Goal: Answer question/provide support: Share knowledge or assist other users

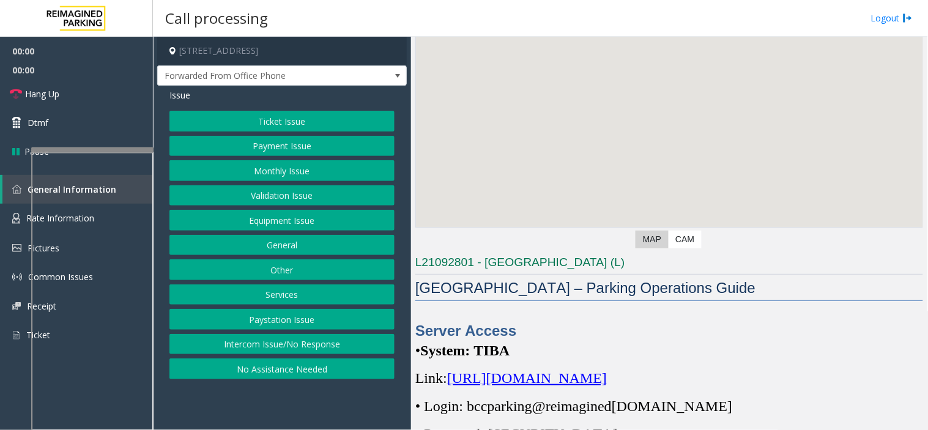
scroll to position [272, 0]
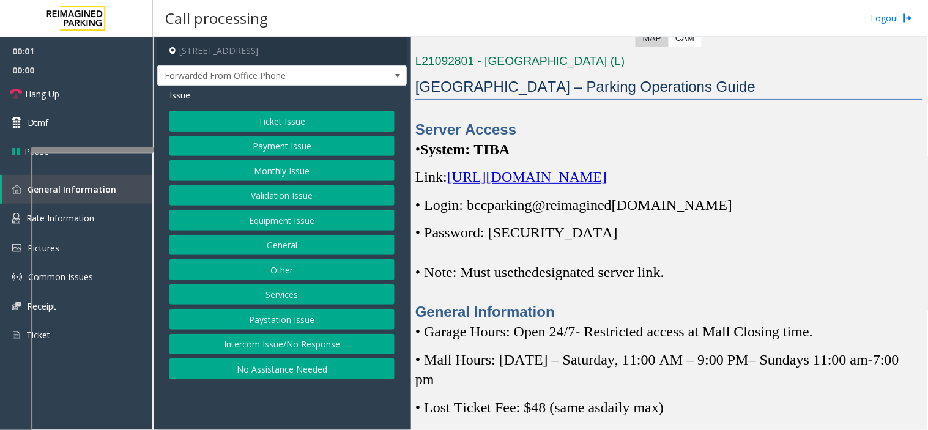
click at [541, 175] on span "[URL][DOMAIN_NAME]" at bounding box center [527, 177] width 160 height 16
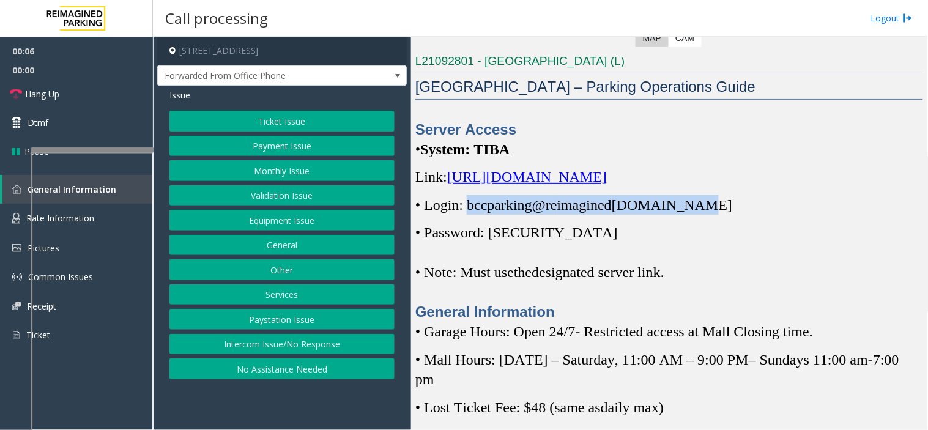
drag, startPoint x: 468, startPoint y: 208, endPoint x: 698, endPoint y: 206, distance: 230.6
click at [698, 206] on span "• Login: bccparking@re imagined [DOMAIN_NAME]" at bounding box center [573, 205] width 317 height 16
copy span "bccparking@re imagined [DOMAIN_NAME]"
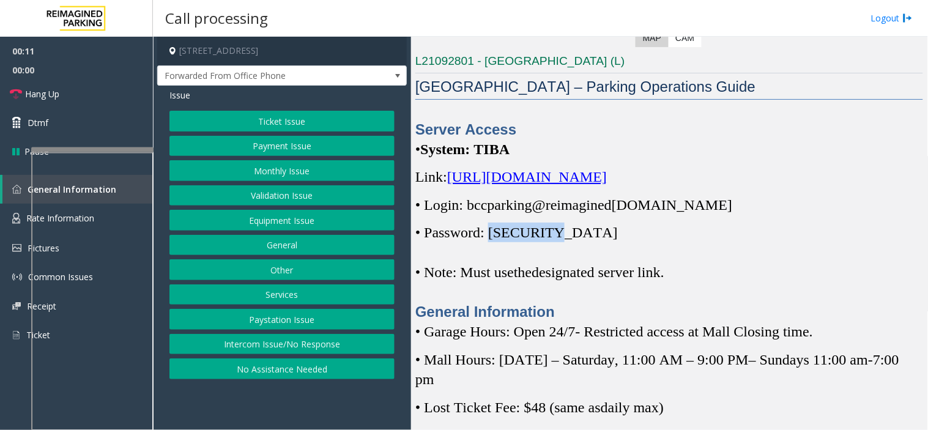
drag, startPoint x: 494, startPoint y: 239, endPoint x: 554, endPoint y: 239, distance: 59.9
click at [554, 239] on p "• Password: [SECURITY_DATA]" at bounding box center [669, 233] width 508 height 20
copy span "Parking1!"
click at [271, 150] on button "Payment Issue" at bounding box center [281, 146] width 225 height 21
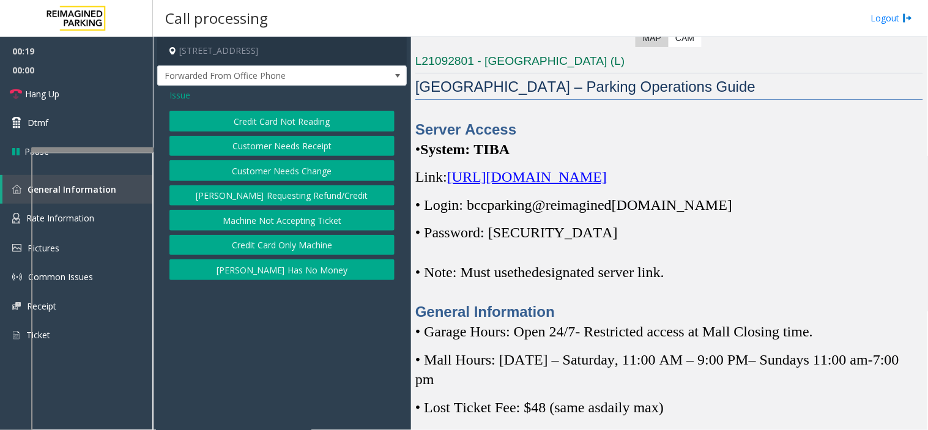
click at [180, 93] on span "Issue" at bounding box center [179, 95] width 21 height 13
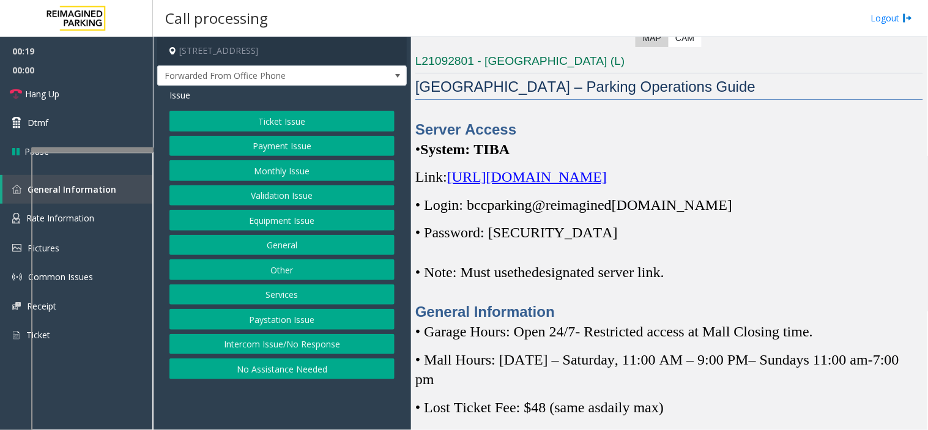
click at [269, 117] on button "Ticket Issue" at bounding box center [281, 121] width 225 height 21
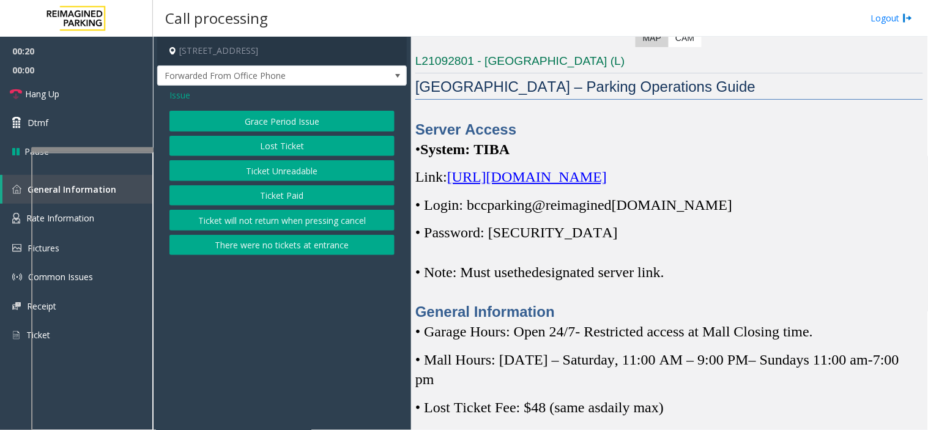
click at [286, 197] on button "Ticket Paid" at bounding box center [281, 195] width 225 height 21
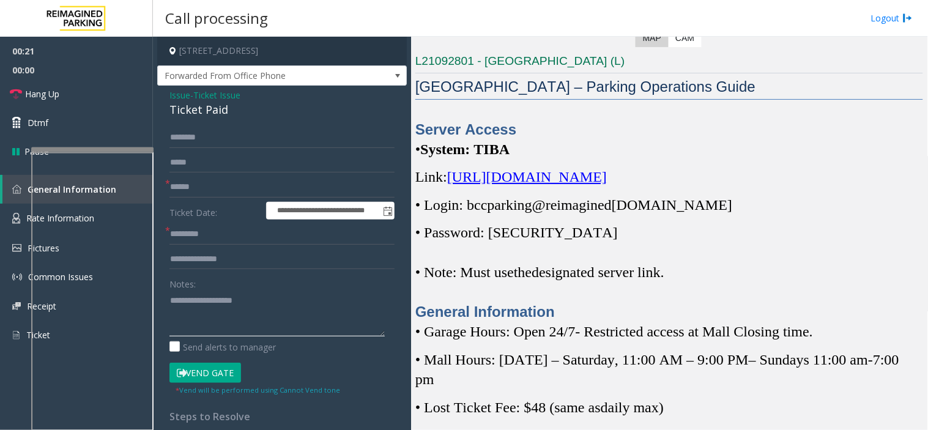
click at [204, 300] on textarea at bounding box center [276, 314] width 215 height 46
click at [86, 98] on link "Hang Up" at bounding box center [76, 94] width 153 height 29
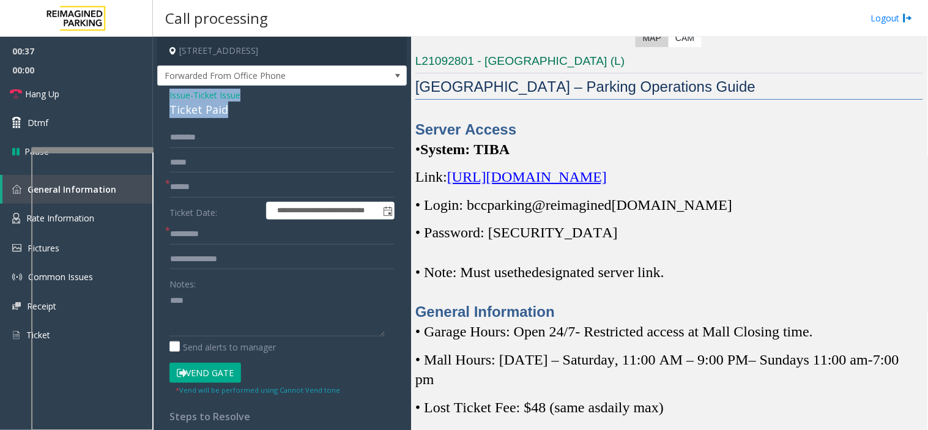
drag, startPoint x: 230, startPoint y: 112, endPoint x: 158, endPoint y: 95, distance: 74.2
click at [158, 95] on div "**********" at bounding box center [282, 372] width 250 height 572
copy div "Issue - Ticket Issue Ticket Paid"
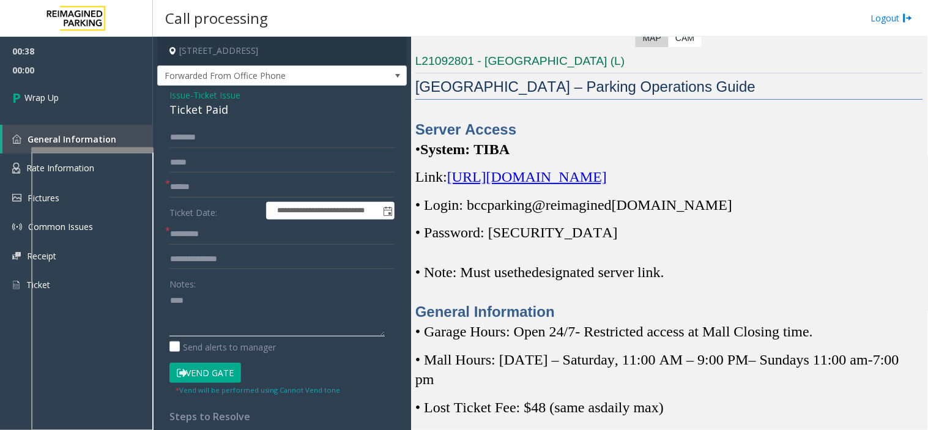
drag, startPoint x: 209, startPoint y: 309, endPoint x: 157, endPoint y: 300, distance: 52.2
click at [157, 300] on div "**********" at bounding box center [282, 372] width 250 height 572
paste textarea "**********"
type textarea "**********"
click at [187, 188] on input "text" at bounding box center [281, 187] width 225 height 21
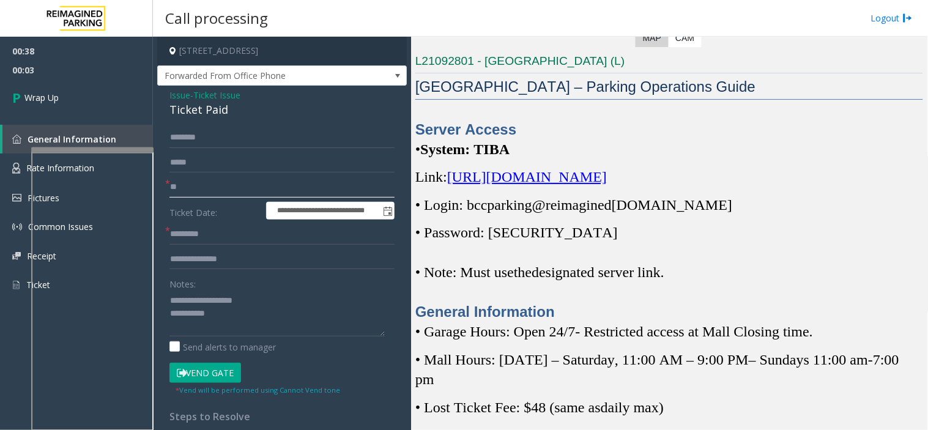
type input "**"
click at [205, 240] on input "text" at bounding box center [281, 234] width 225 height 21
type input "**"
click at [290, 327] on textarea at bounding box center [276, 314] width 215 height 46
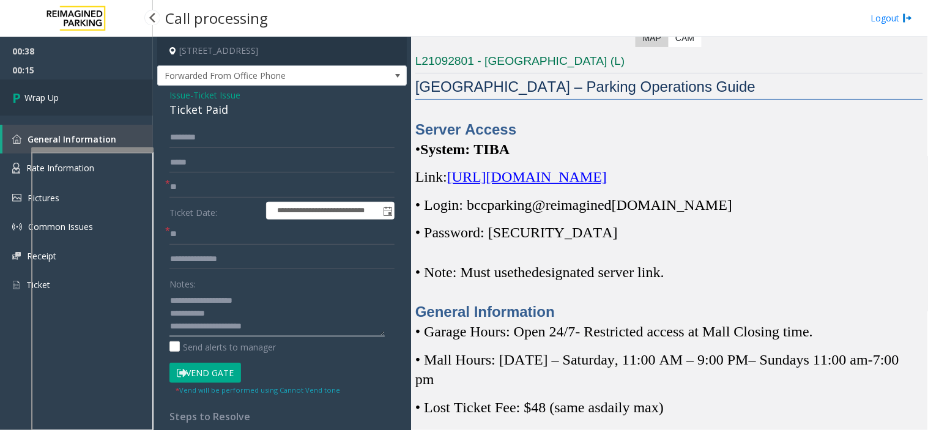
type textarea "**********"
click at [119, 94] on link "Wrap Up" at bounding box center [76, 98] width 153 height 36
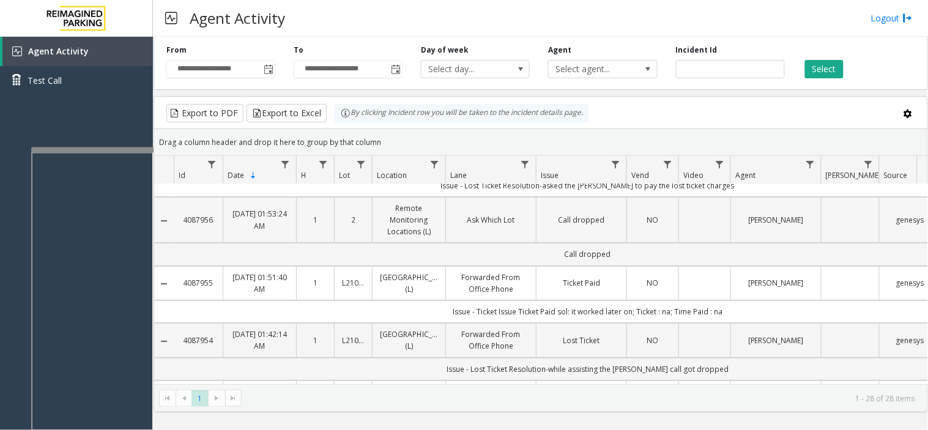
scroll to position [68, 0]
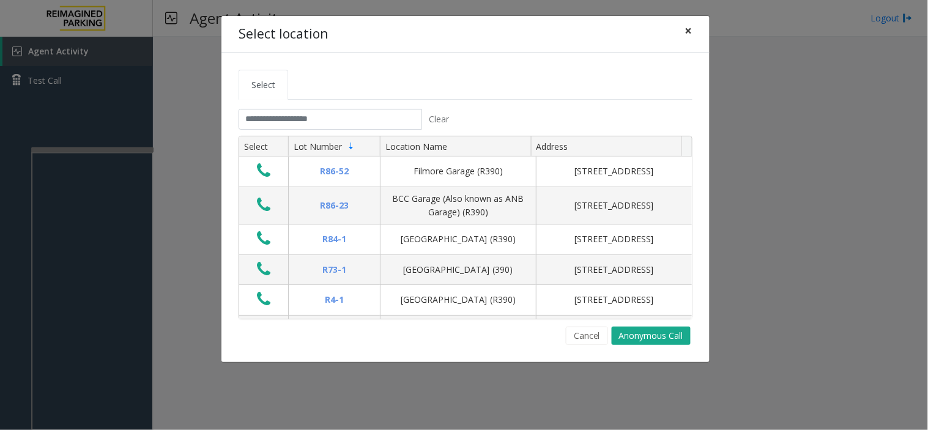
click at [687, 33] on span "×" at bounding box center [688, 30] width 7 height 17
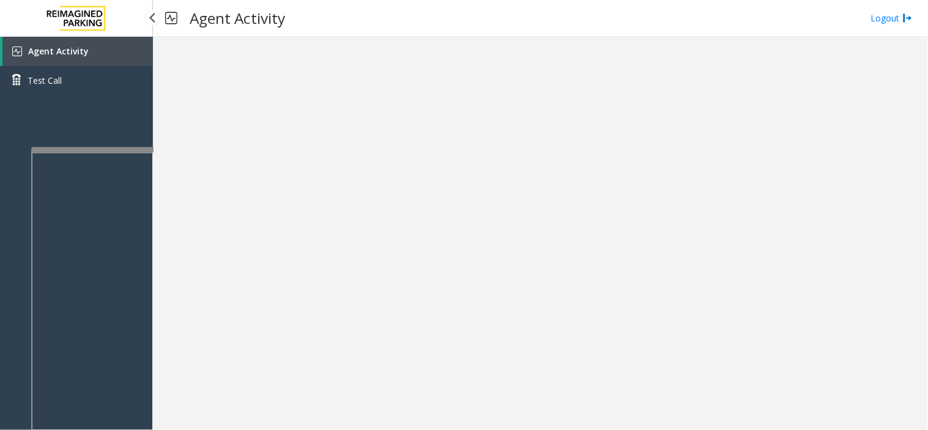
click at [90, 24] on img at bounding box center [76, 18] width 73 height 37
click at [105, 46] on link "Agent Activity" at bounding box center [77, 51] width 150 height 29
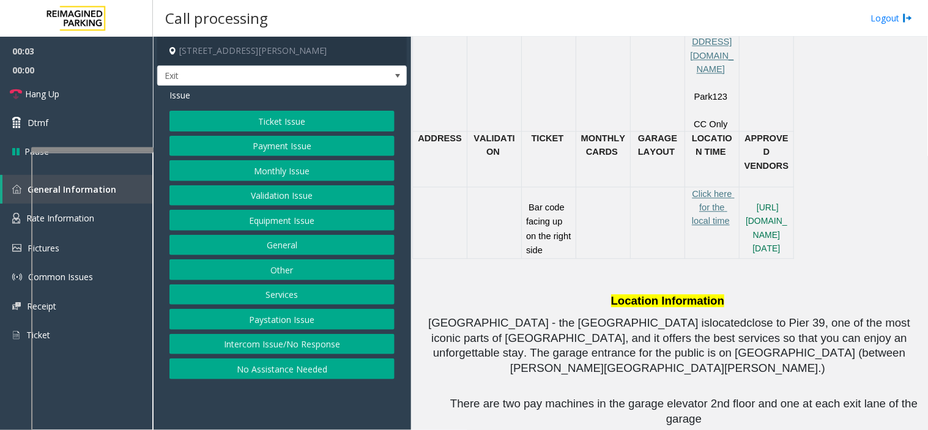
scroll to position [747, 0]
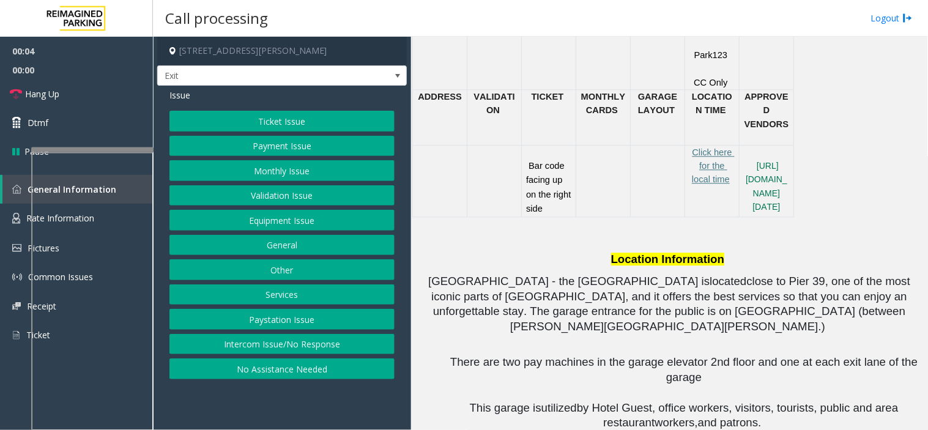
click at [276, 127] on button "Ticket Issue" at bounding box center [281, 121] width 225 height 21
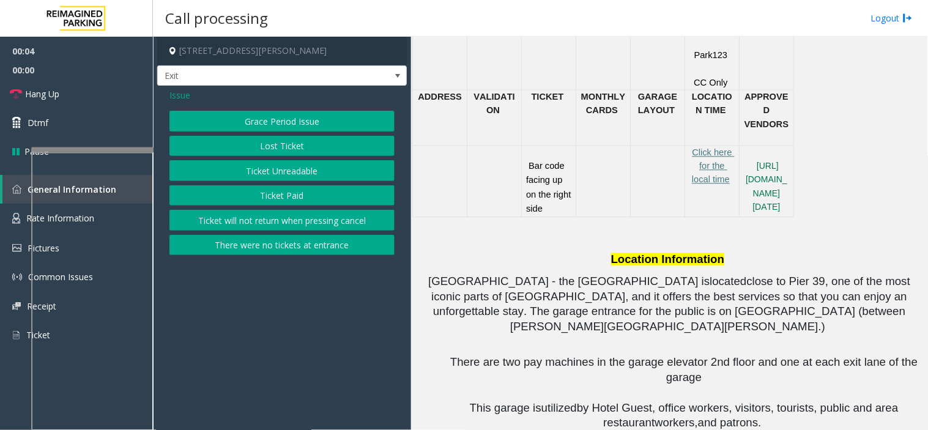
click at [280, 169] on button "Ticket Unreadable" at bounding box center [281, 170] width 225 height 21
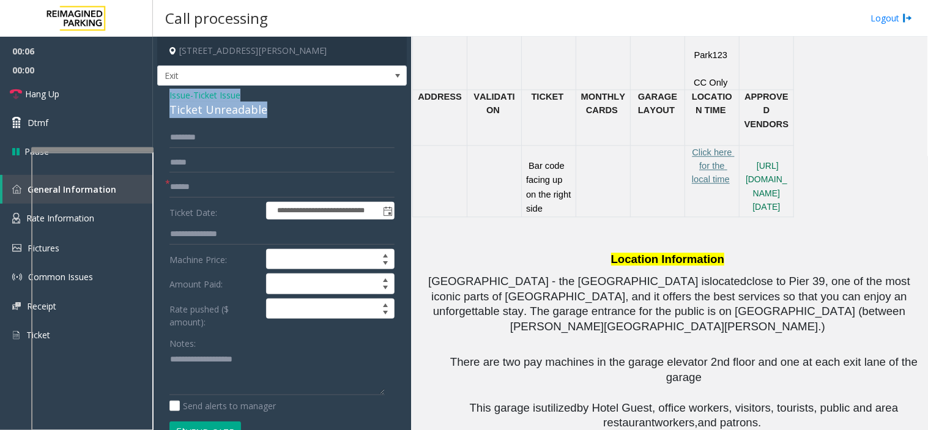
drag, startPoint x: 271, startPoint y: 110, endPoint x: 164, endPoint y: 95, distance: 108.0
click at [164, 95] on div "**********" at bounding box center [282, 414] width 250 height 657
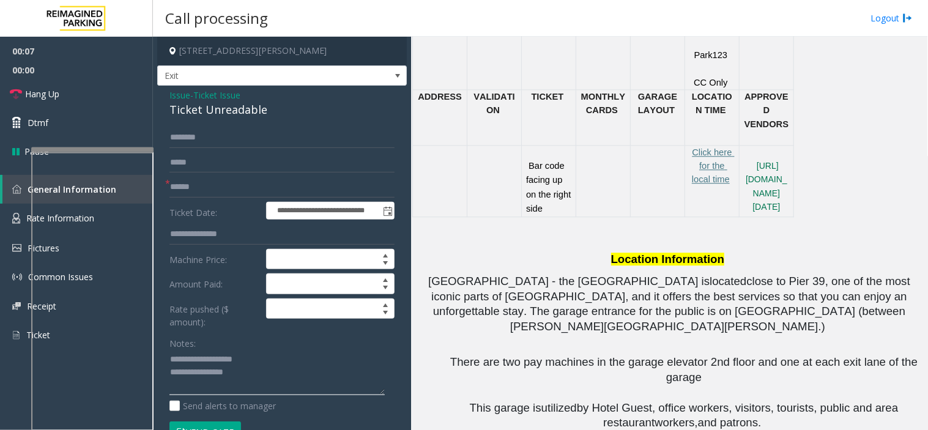
click at [267, 369] on textarea at bounding box center [276, 373] width 215 height 46
type textarea "**********"
click at [212, 173] on form "**********" at bounding box center [281, 291] width 225 height 328
click at [218, 185] on input "text" at bounding box center [281, 187] width 225 height 21
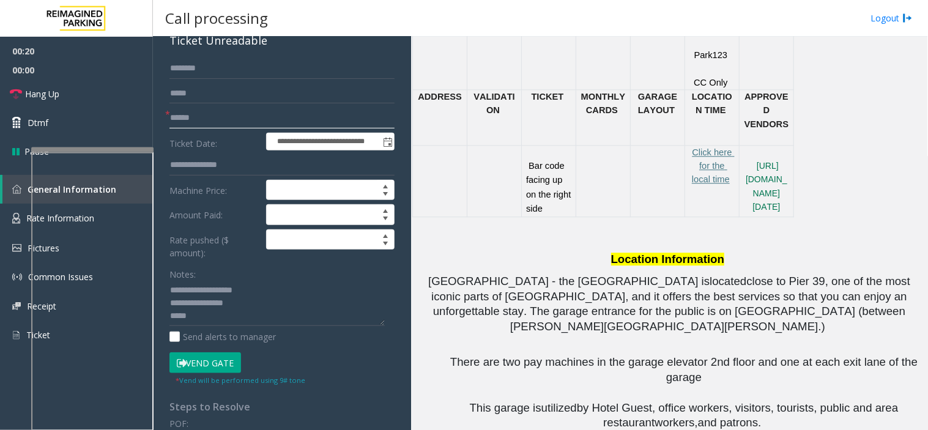
scroll to position [136, 0]
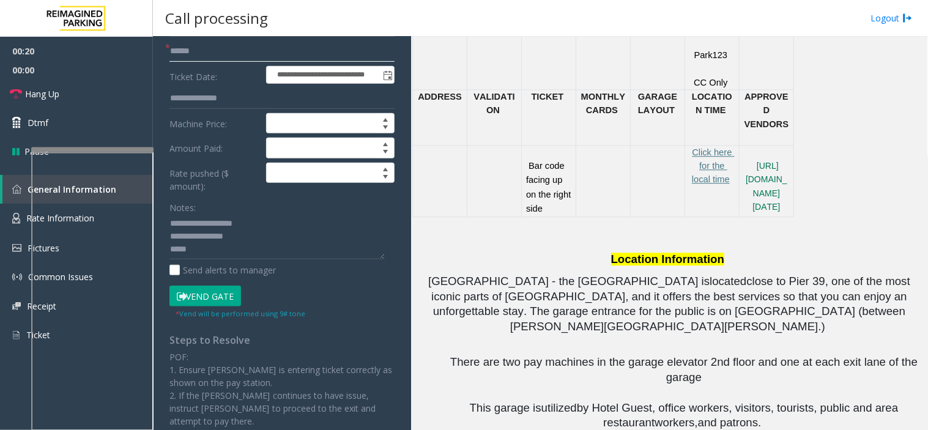
type input "******"
click at [198, 287] on button "Vend Gate" at bounding box center [205, 296] width 72 height 21
click at [204, 254] on textarea at bounding box center [276, 237] width 215 height 46
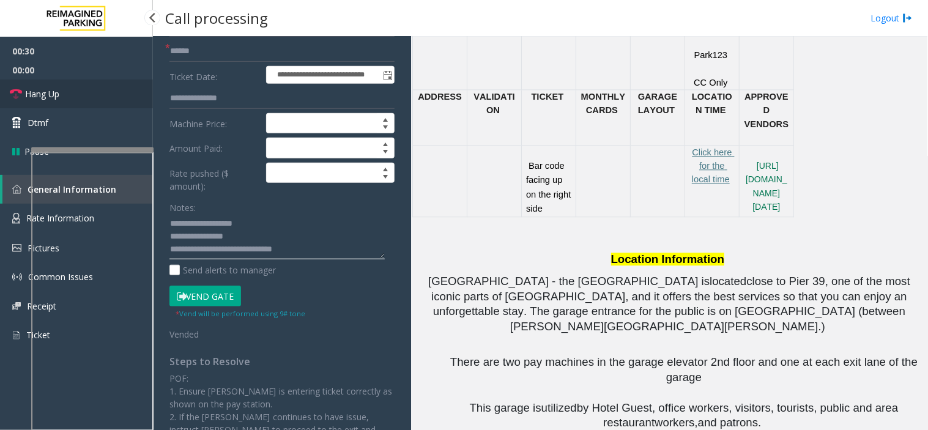
type textarea "**********"
click at [87, 104] on link "Hang Up" at bounding box center [76, 94] width 153 height 29
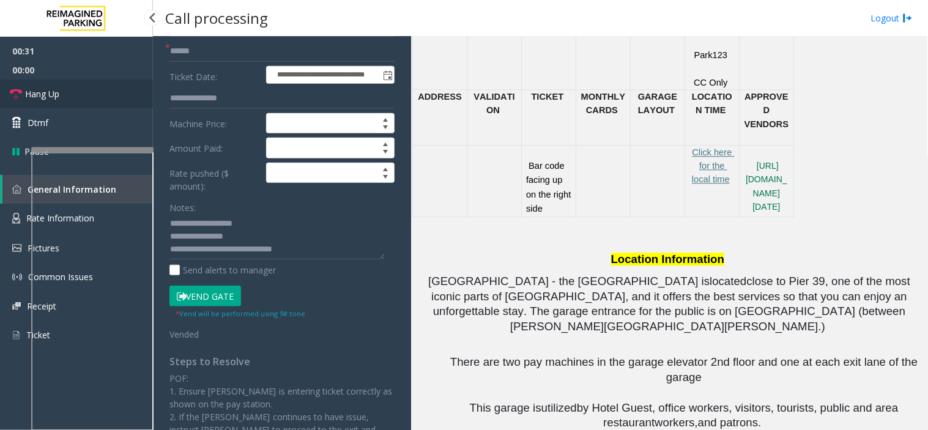
click at [87, 104] on link "Hang Up" at bounding box center [76, 94] width 153 height 29
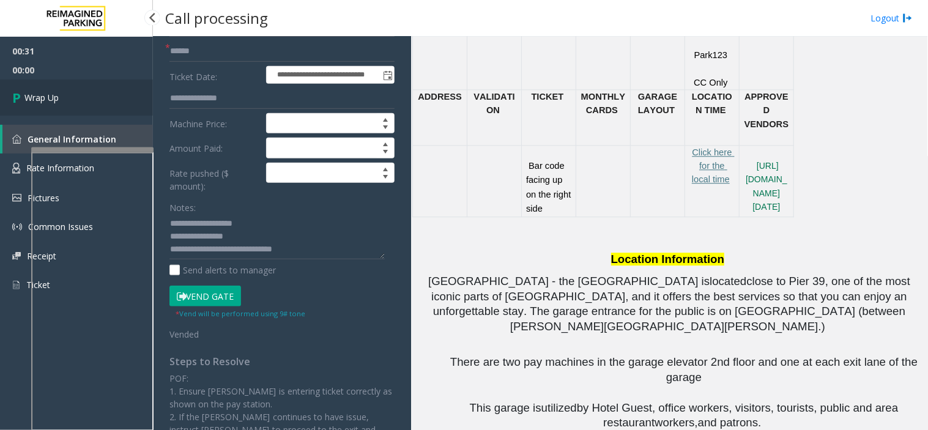
click at [87, 104] on link "Wrap Up" at bounding box center [76, 98] width 153 height 36
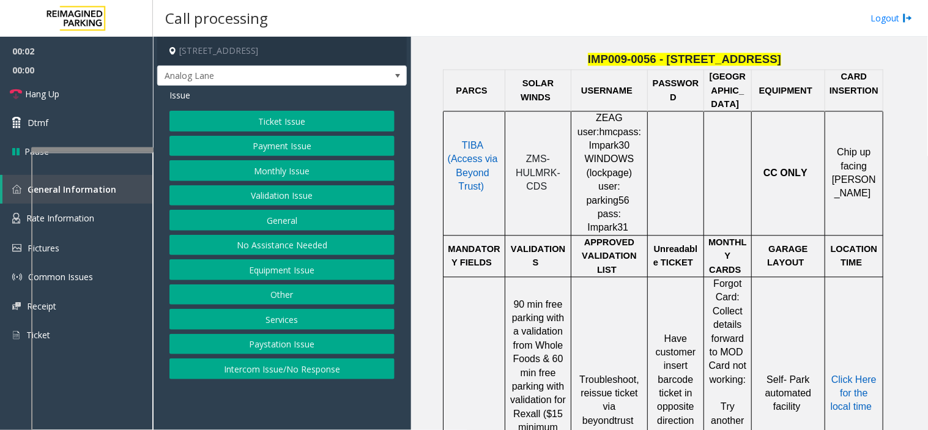
scroll to position [475, 0]
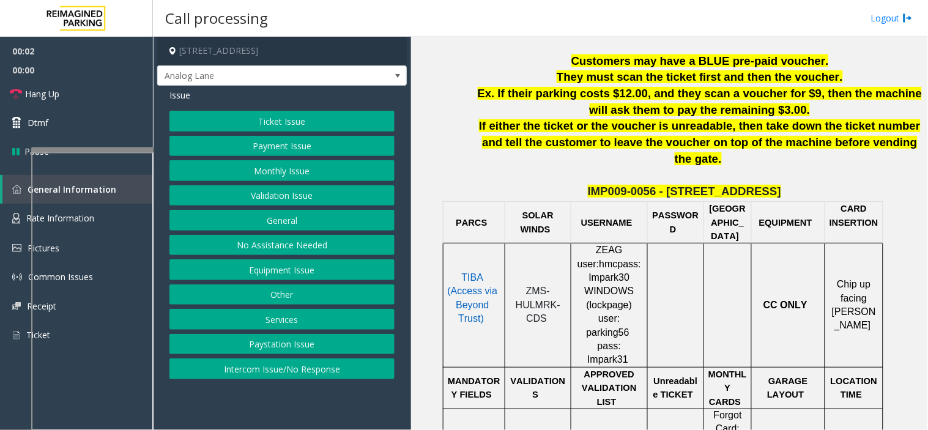
click at [287, 119] on button "Ticket Issue" at bounding box center [281, 121] width 225 height 21
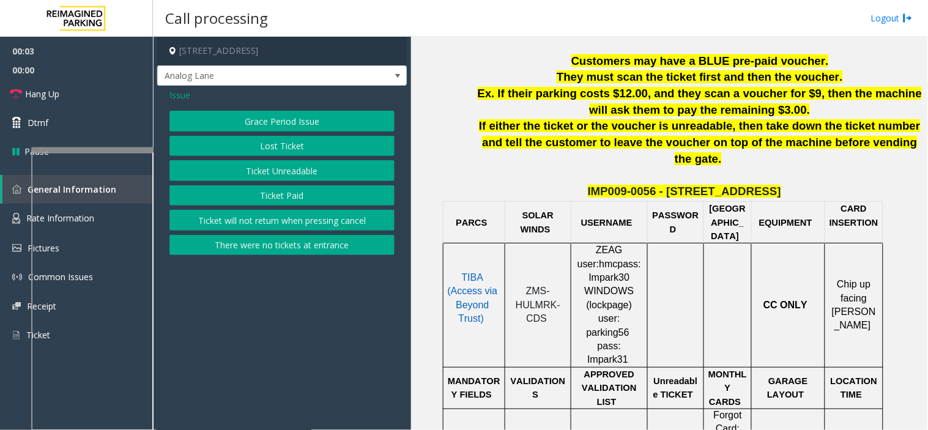
click at [289, 168] on button "Ticket Unreadable" at bounding box center [281, 170] width 225 height 21
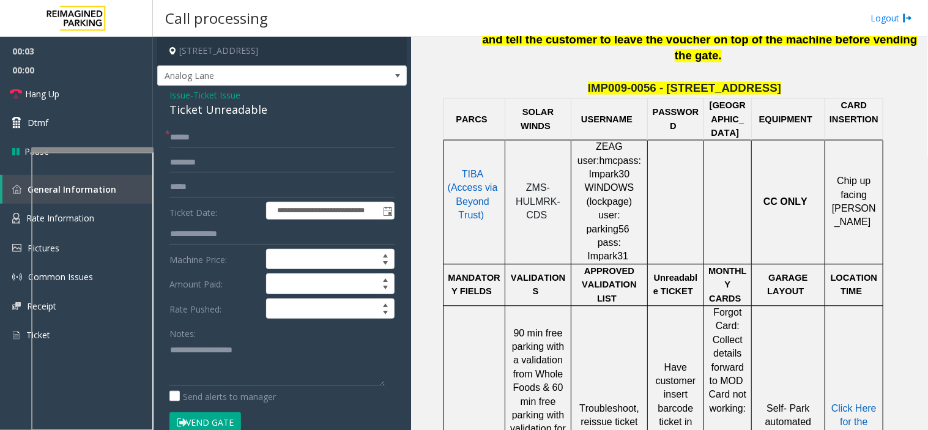
scroll to position [679, 0]
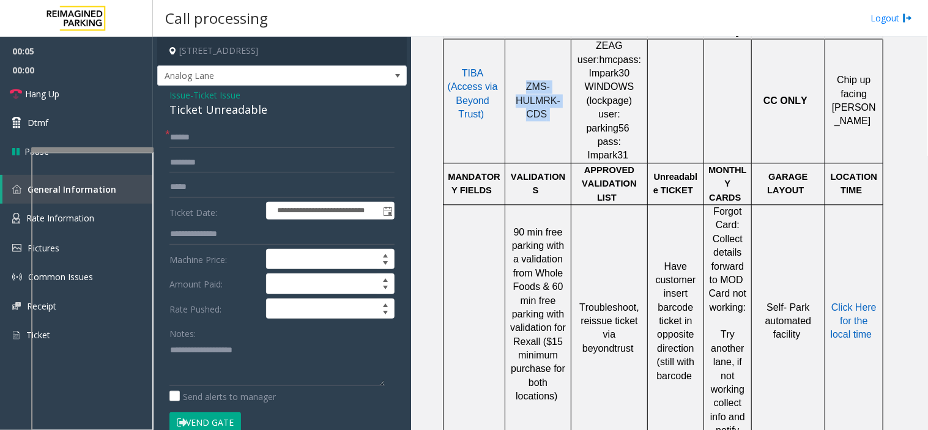
drag, startPoint x: 554, startPoint y: 95, endPoint x: 512, endPoint y: 50, distance: 61.4
click at [512, 50] on td "ZMS-HULMRK-CDS" at bounding box center [538, 101] width 66 height 124
copy p "ZMS-HULMRK-CDS"
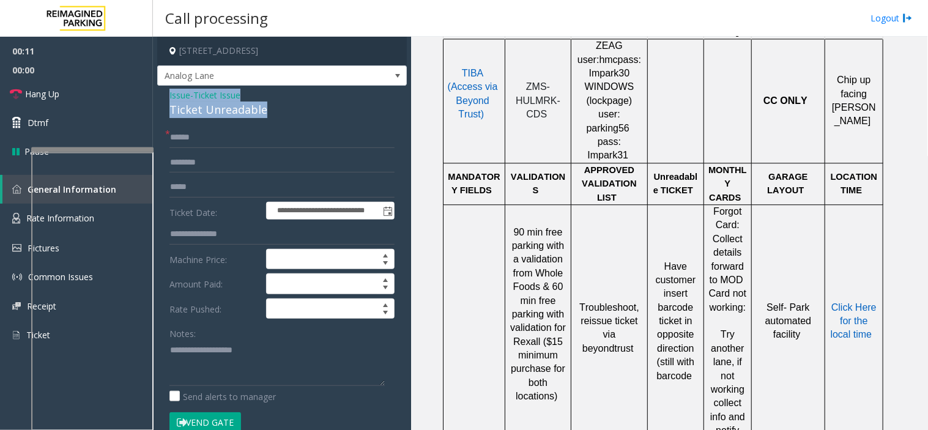
drag, startPoint x: 270, startPoint y: 105, endPoint x: 165, endPoint y: 100, distance: 104.7
click at [165, 100] on div "**********" at bounding box center [282, 409] width 250 height 647
copy div "Issue - Ticket Issue Ticket Unreadable"
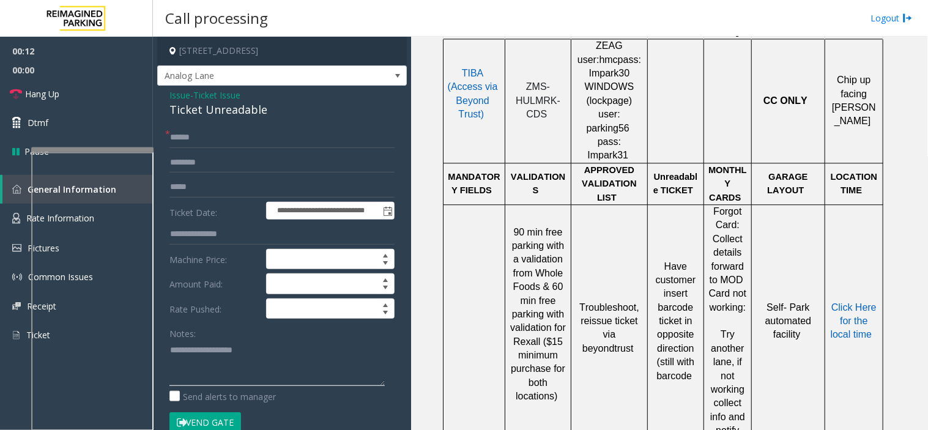
click at [177, 386] on textarea at bounding box center [276, 363] width 215 height 46
paste textarea "**********"
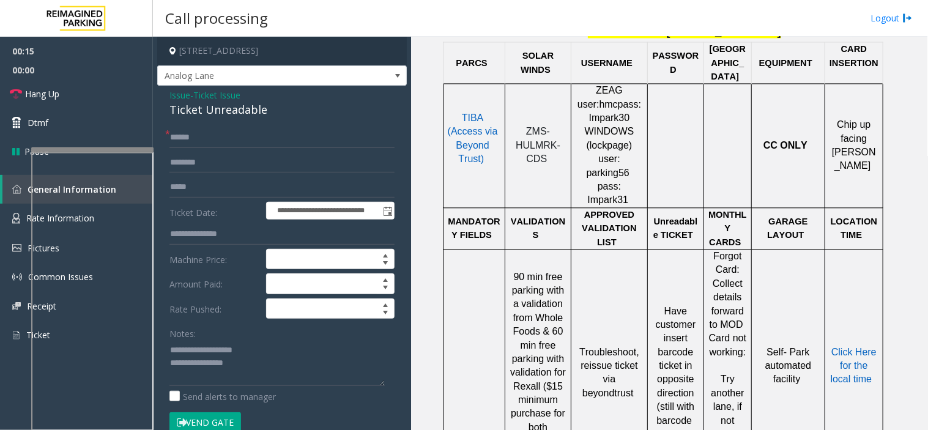
scroll to position [612, 0]
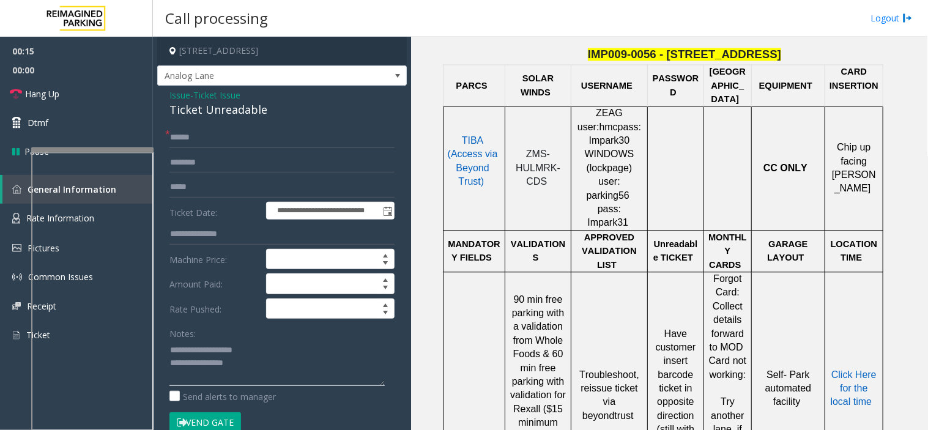
click at [285, 371] on textarea at bounding box center [276, 363] width 215 height 46
type textarea "**********"
click at [218, 136] on input "text" at bounding box center [281, 137] width 225 height 21
type input "********"
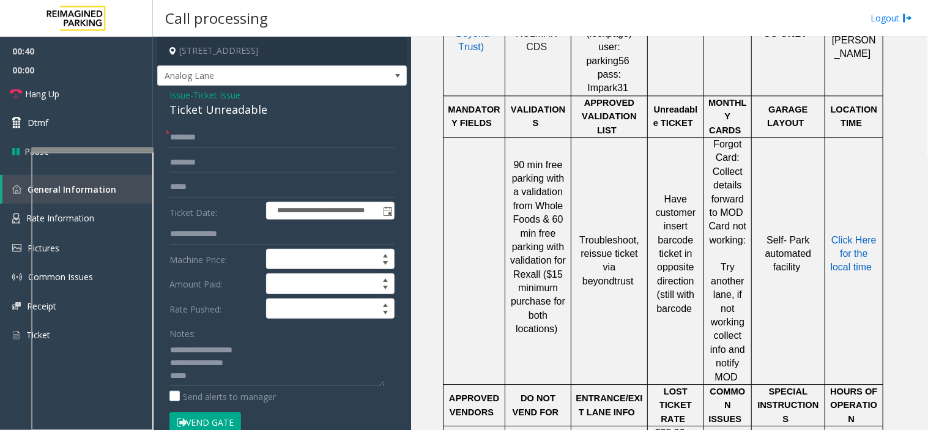
scroll to position [747, 0]
click at [227, 418] on button "Vend Gate" at bounding box center [205, 422] width 72 height 21
click at [210, 375] on textarea at bounding box center [276, 363] width 215 height 46
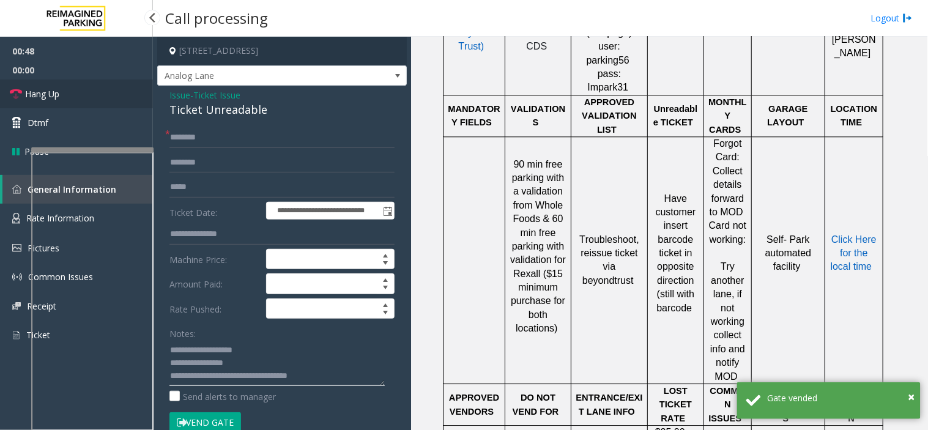
type textarea "**********"
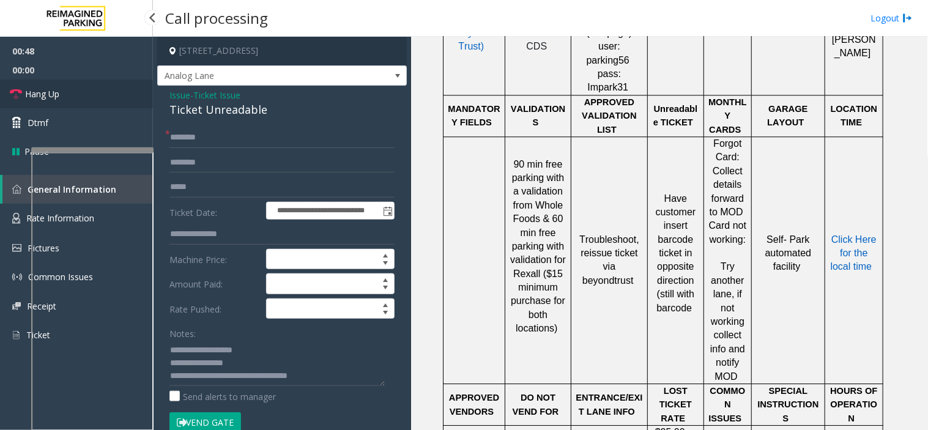
click at [25, 80] on link "Hang Up" at bounding box center [76, 94] width 153 height 29
click at [25, 81] on link "Hang Up" at bounding box center [76, 94] width 153 height 29
click at [25, 83] on link "Hang Up" at bounding box center [76, 94] width 153 height 29
click at [34, 95] on span "Hang Up" at bounding box center [42, 93] width 34 height 13
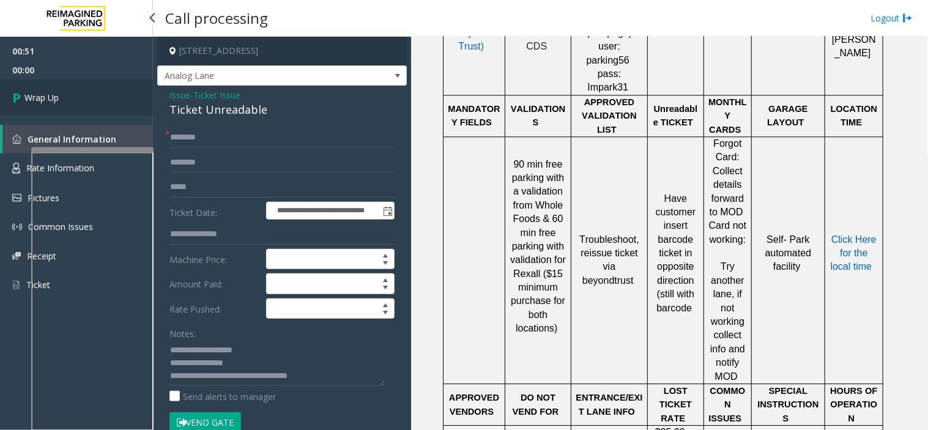
click at [49, 95] on span "Wrap Up" at bounding box center [41, 97] width 34 height 13
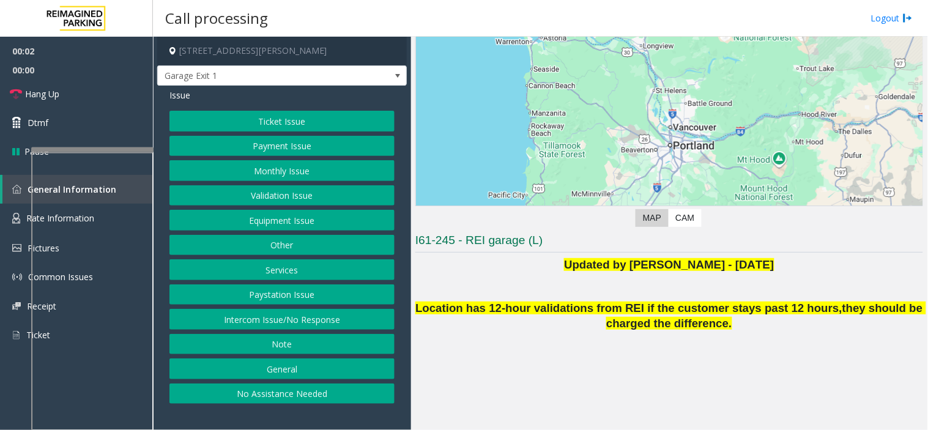
scroll to position [187, 0]
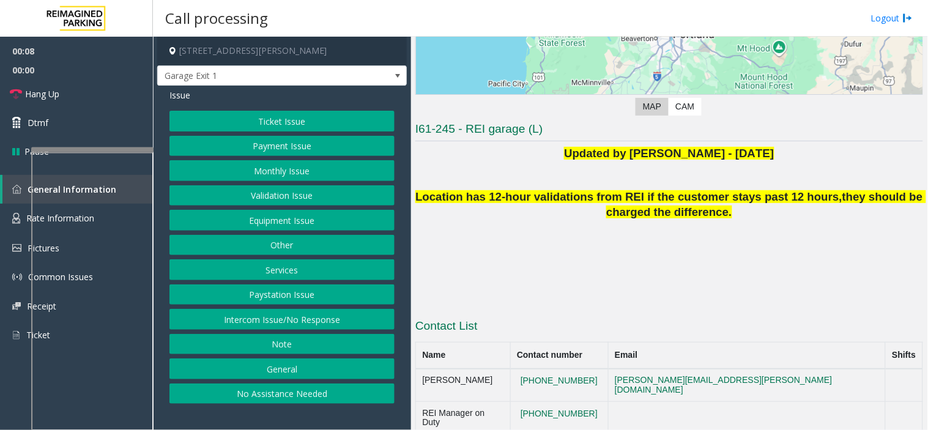
click at [291, 320] on button "Intercom Issue/No Response" at bounding box center [281, 319] width 225 height 21
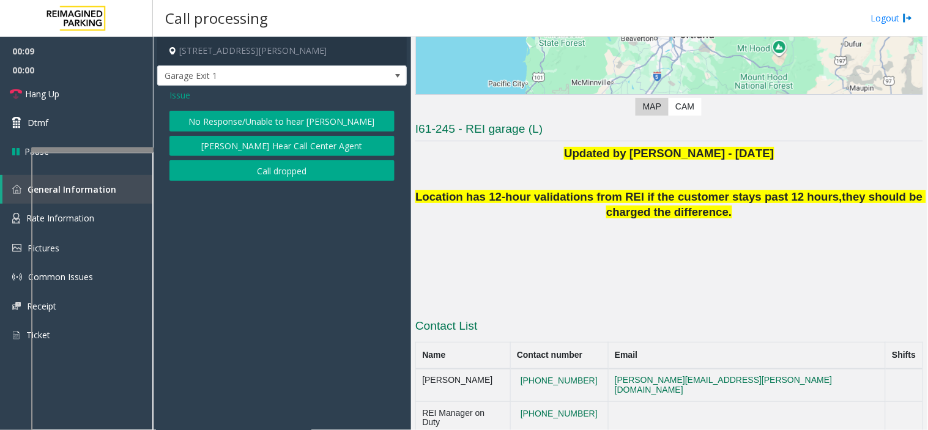
click at [236, 110] on div "Issue No Response/Unable to hear [PERSON_NAME] Cannot Hear Call Center Agent Ca…" at bounding box center [282, 137] width 250 height 102
click at [243, 113] on button "No Response/Unable to hear [PERSON_NAME]" at bounding box center [281, 121] width 225 height 21
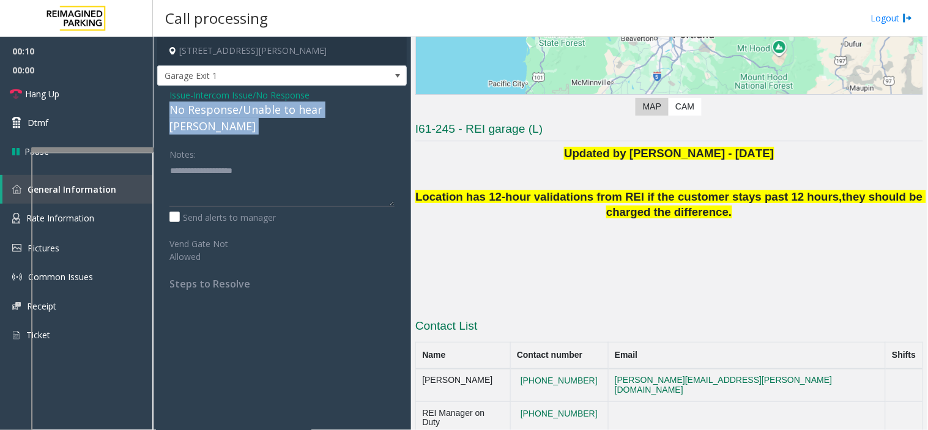
click at [243, 113] on div "No Response/Unable to hear [PERSON_NAME]" at bounding box center [281, 118] width 225 height 33
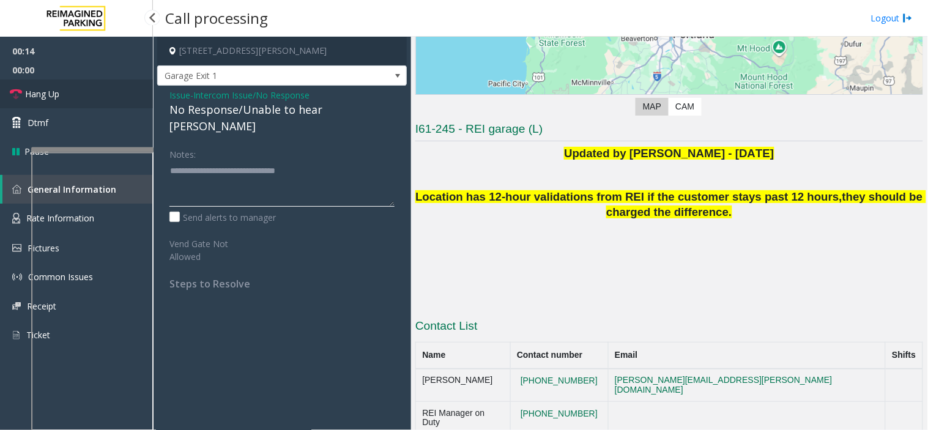
type textarea "**********"
click at [133, 102] on link "Hang Up" at bounding box center [76, 94] width 153 height 29
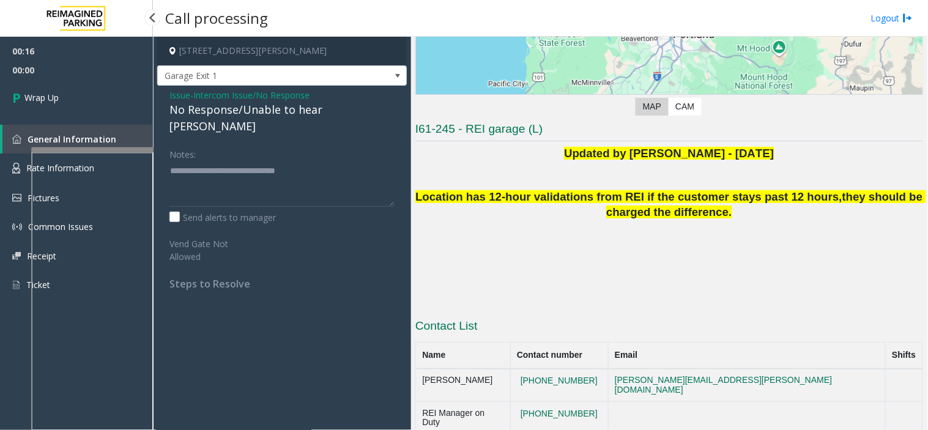
click at [133, 102] on link "Wrap Up" at bounding box center [76, 98] width 153 height 36
click at [144, 94] on link "Wrap Up" at bounding box center [76, 98] width 153 height 36
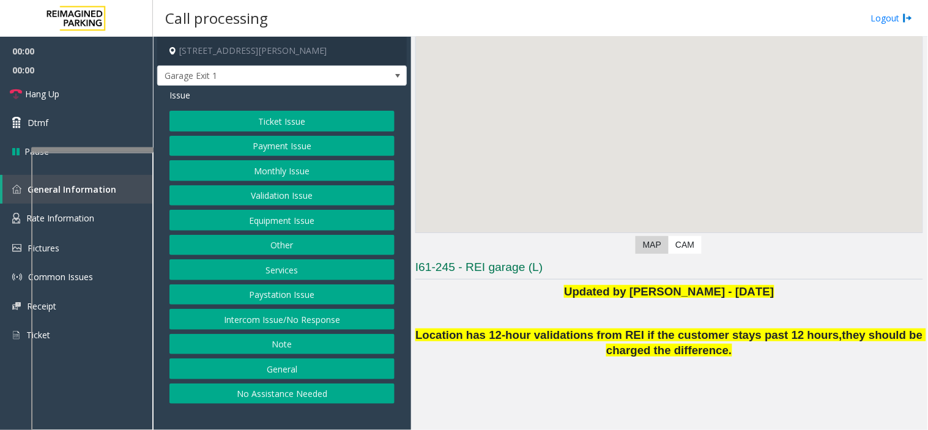
scroll to position [76, 0]
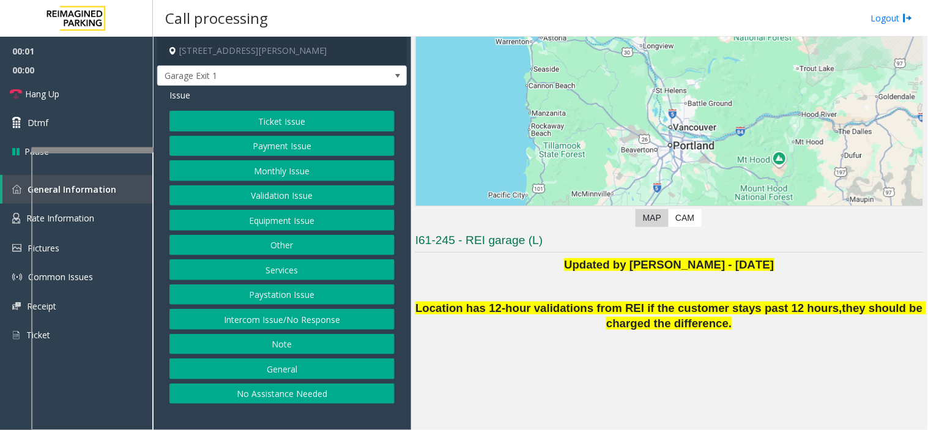
click at [294, 314] on button "Intercom Issue/No Response" at bounding box center [281, 319] width 225 height 21
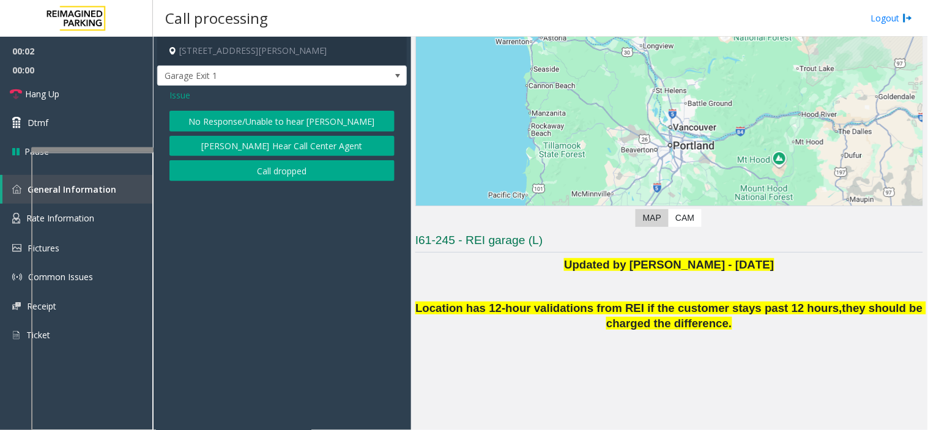
click at [298, 118] on button "No Response/Unable to hear [PERSON_NAME]" at bounding box center [281, 121] width 225 height 21
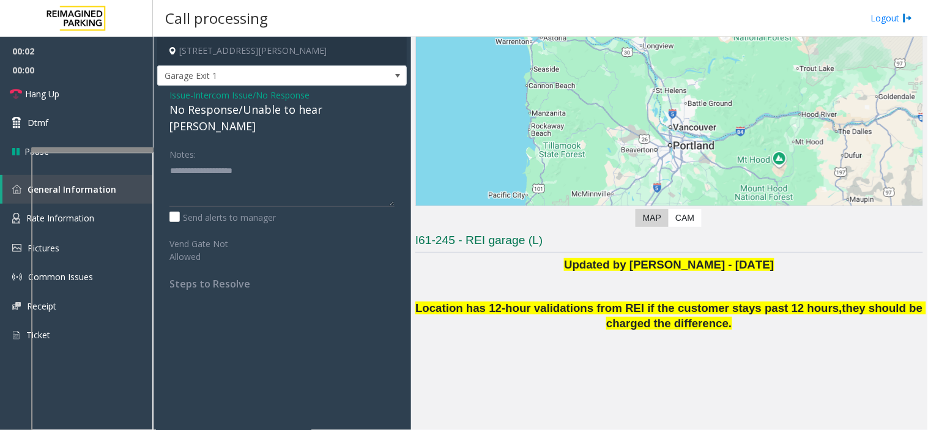
click at [290, 113] on div "No Response/Unable to hear [PERSON_NAME]" at bounding box center [281, 118] width 225 height 33
type textarea "**********"
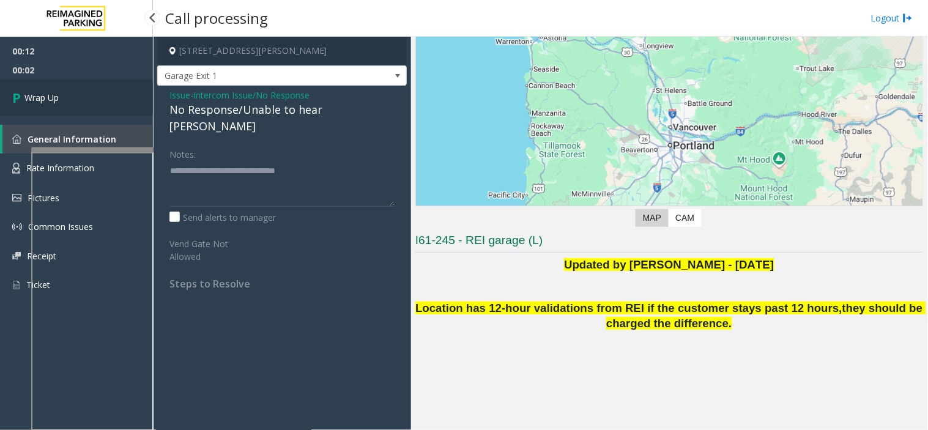
click at [59, 99] on link "Wrap Up" at bounding box center [76, 98] width 153 height 36
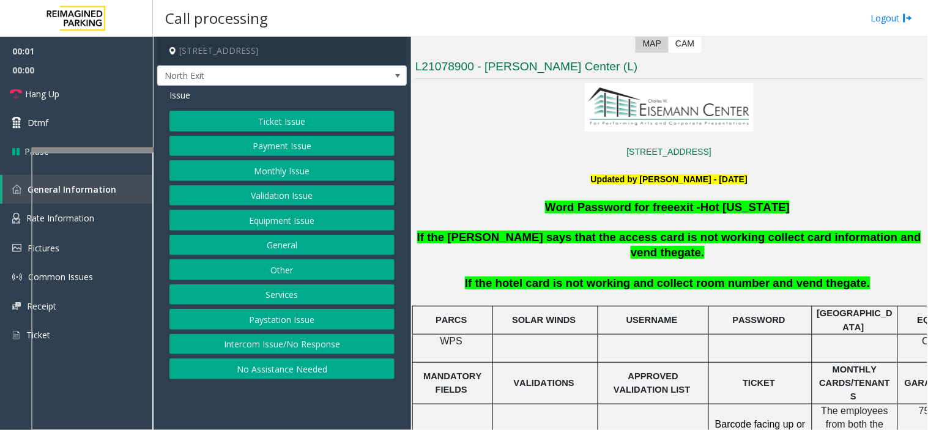
scroll to position [272, 0]
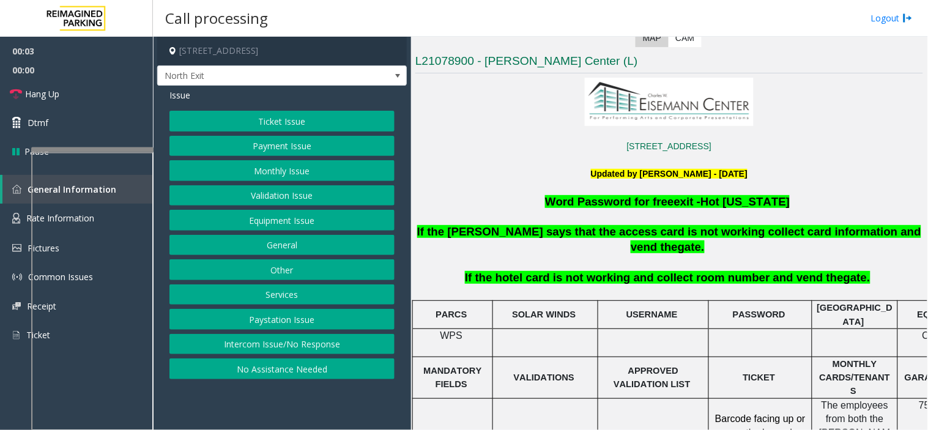
click at [257, 295] on button "Services" at bounding box center [281, 294] width 225 height 21
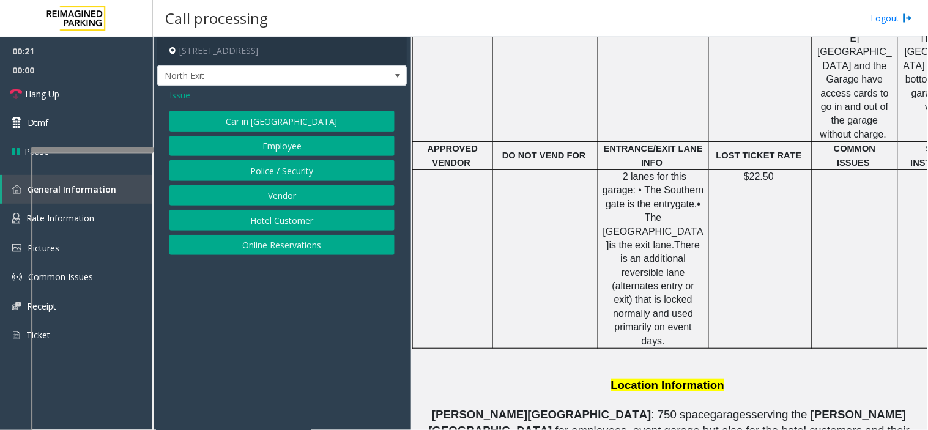
scroll to position [747, 0]
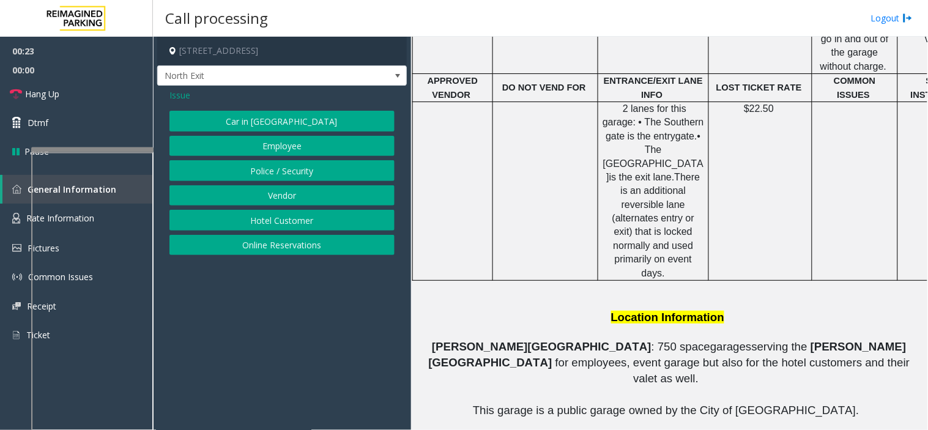
click at [186, 97] on span "Issue" at bounding box center [179, 95] width 21 height 13
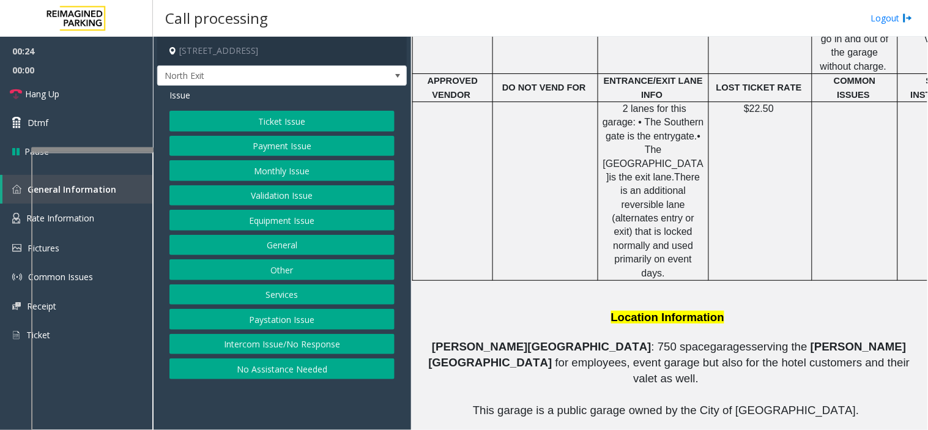
click at [281, 214] on button "Equipment Issue" at bounding box center [281, 220] width 225 height 21
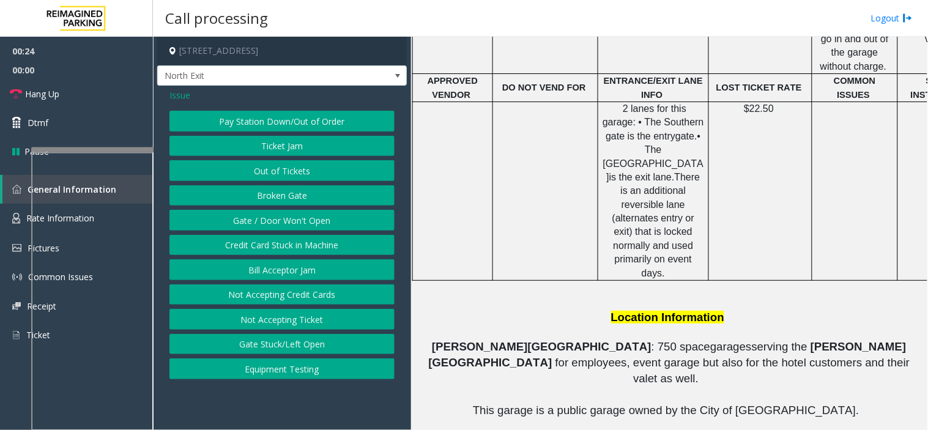
click at [281, 214] on button "Gate / Door Won't Open" at bounding box center [281, 220] width 225 height 21
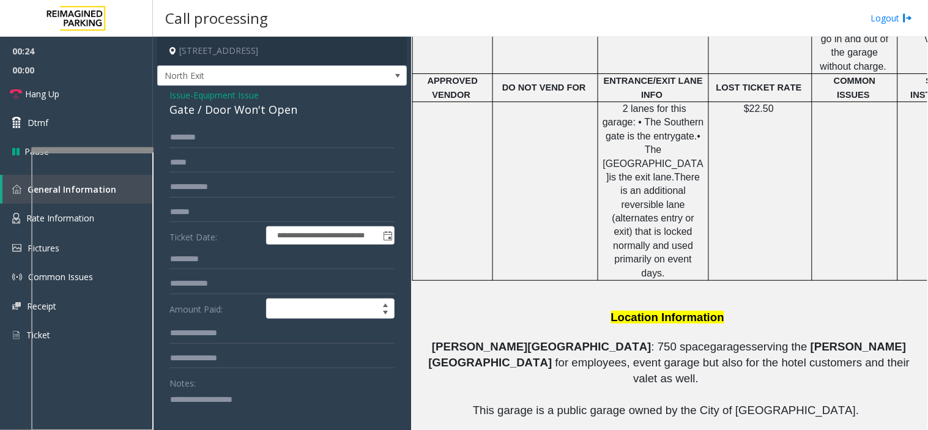
scroll to position [68, 0]
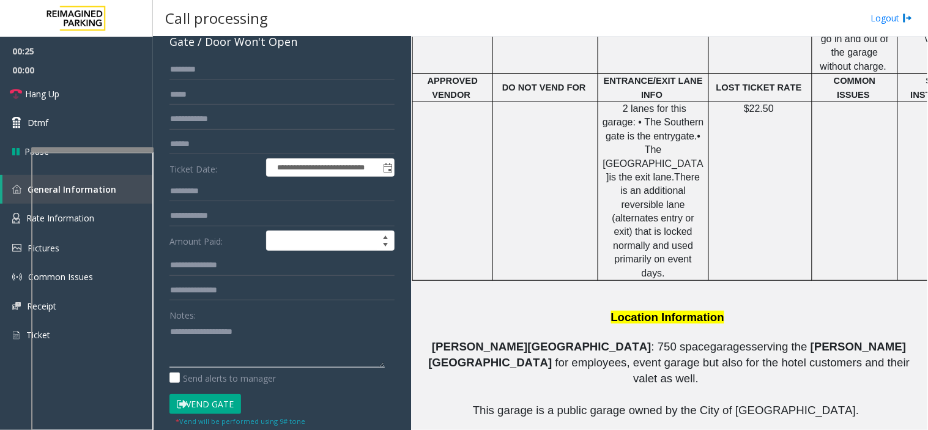
click at [257, 337] on textarea at bounding box center [276, 345] width 215 height 46
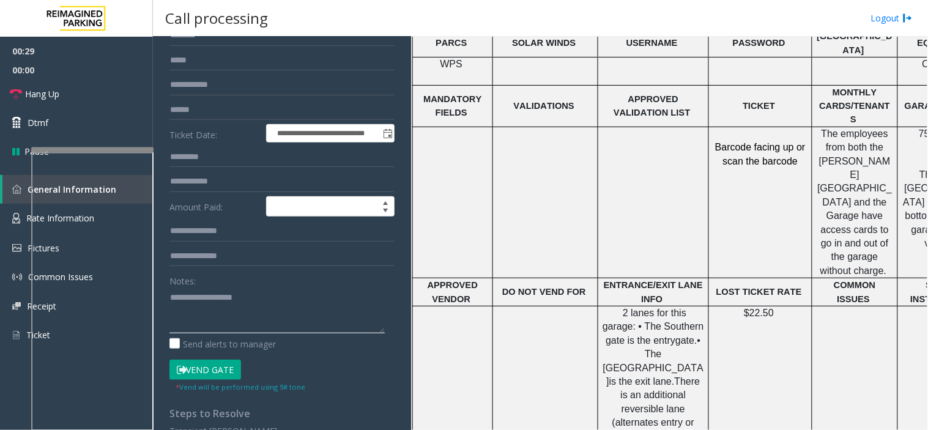
scroll to position [204, 0]
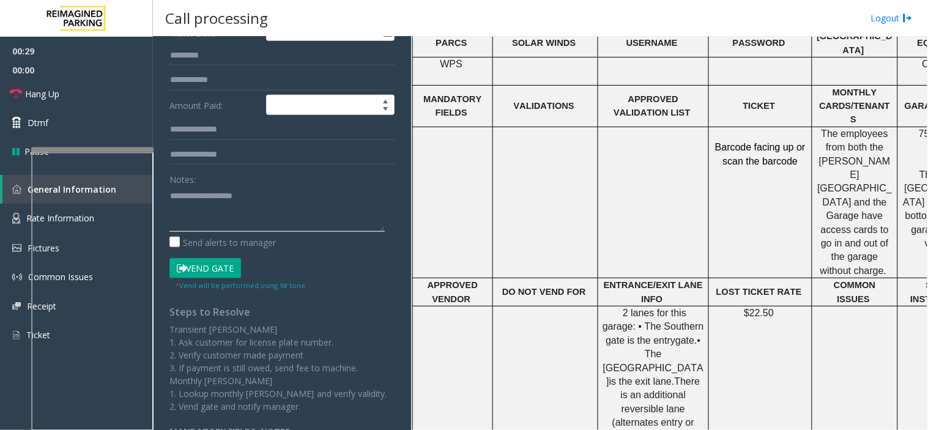
click at [196, 213] on textarea at bounding box center [276, 209] width 215 height 46
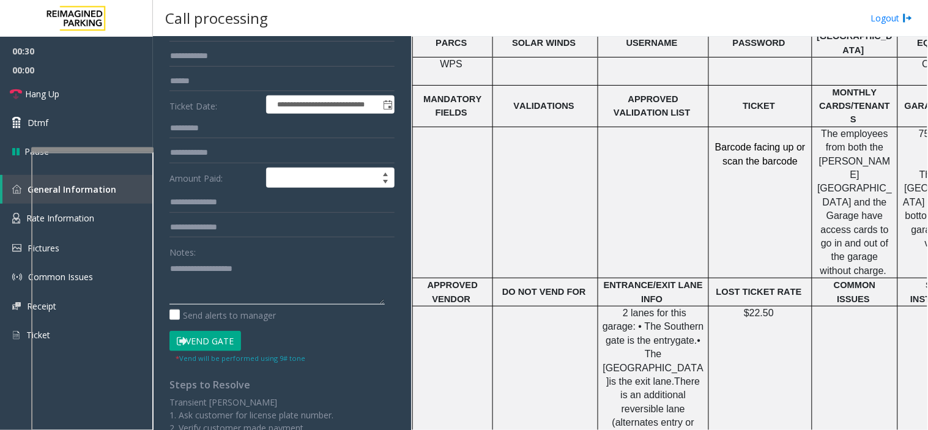
scroll to position [0, 0]
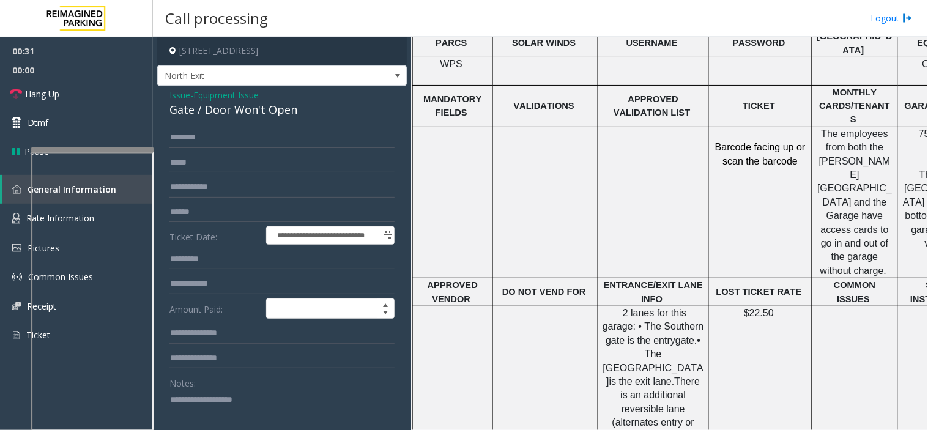
click at [201, 125] on div "**********" at bounding box center [282, 389] width 250 height 607
click at [207, 142] on input "text" at bounding box center [281, 137] width 225 height 21
type input "*"
click at [174, 141] on input "******" at bounding box center [281, 137] width 225 height 21
click at [203, 145] on input "******" at bounding box center [281, 137] width 225 height 21
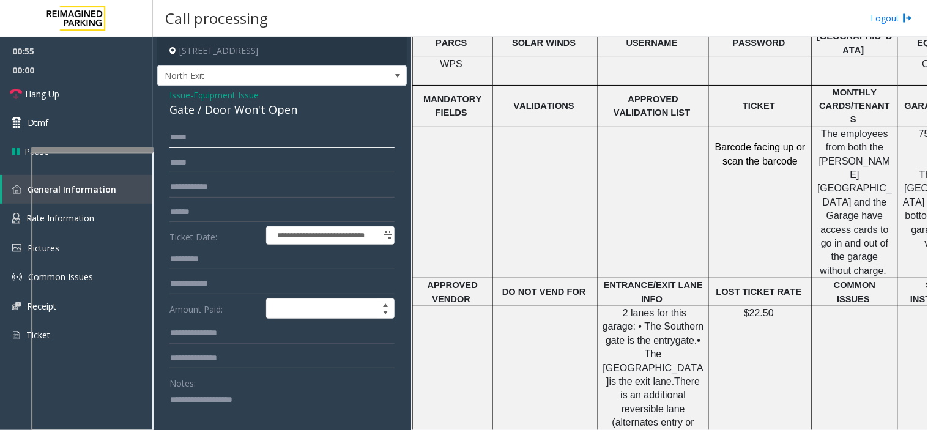
click at [182, 145] on input "*****" at bounding box center [281, 137] width 225 height 21
click at [191, 142] on input "*****" at bounding box center [281, 137] width 225 height 21
type input "*****"
click at [215, 401] on textarea at bounding box center [276, 413] width 215 height 46
click at [204, 398] on textarea at bounding box center [276, 413] width 215 height 46
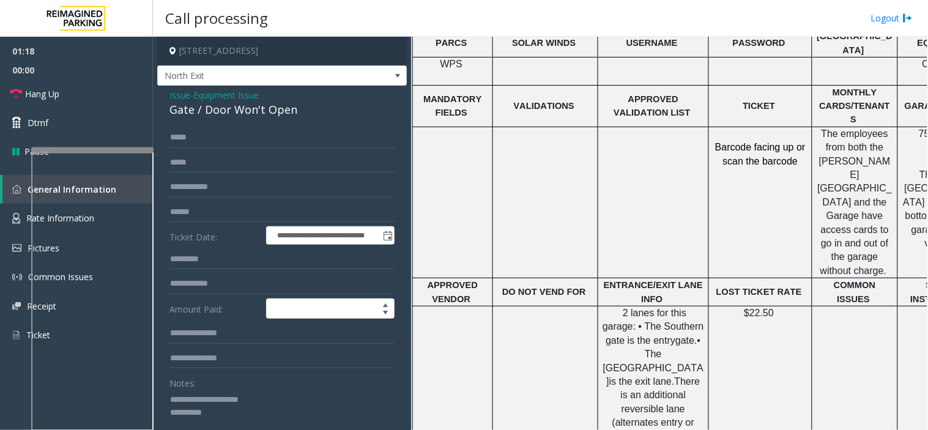
click at [236, 421] on textarea at bounding box center [276, 413] width 215 height 46
type textarea "**********"
click at [208, 205] on input "text" at bounding box center [281, 212] width 225 height 21
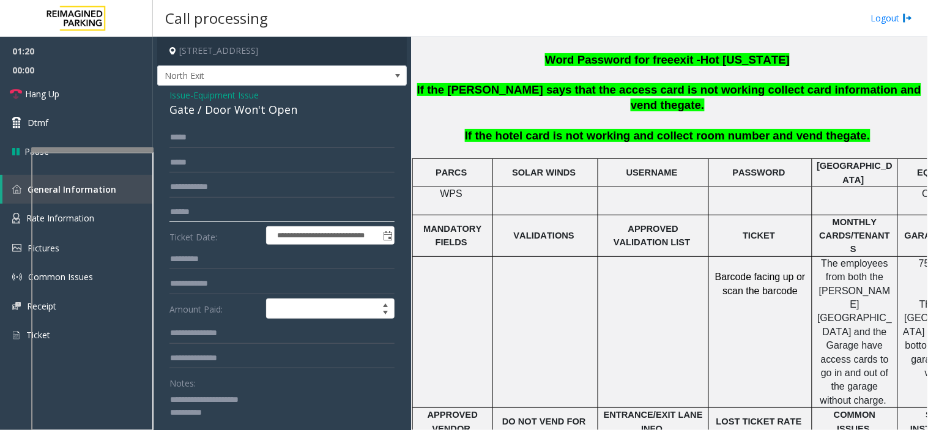
scroll to position [272, 0]
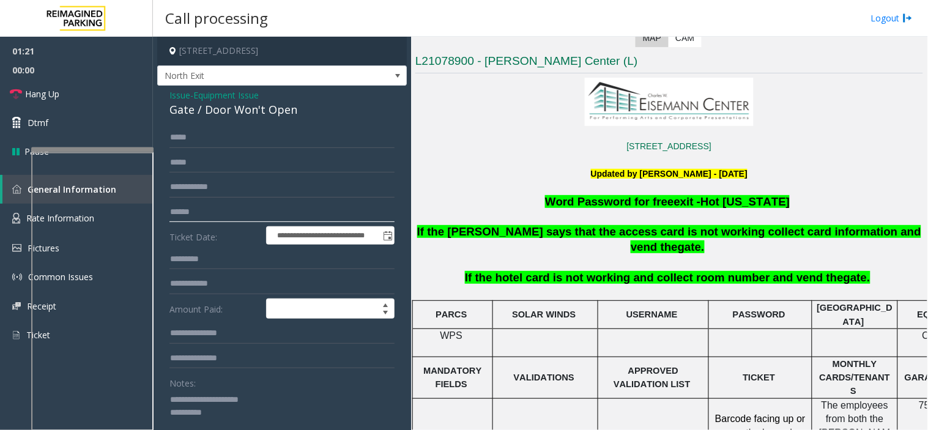
click at [233, 205] on input "text" at bounding box center [281, 212] width 225 height 21
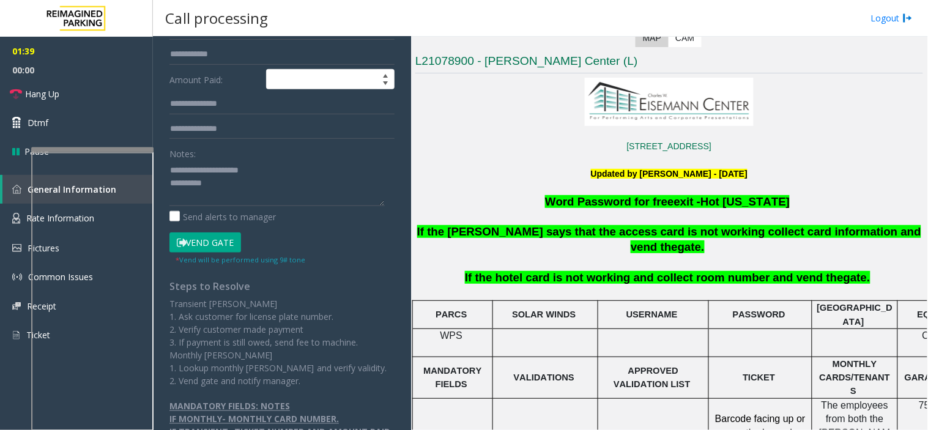
scroll to position [208, 0]
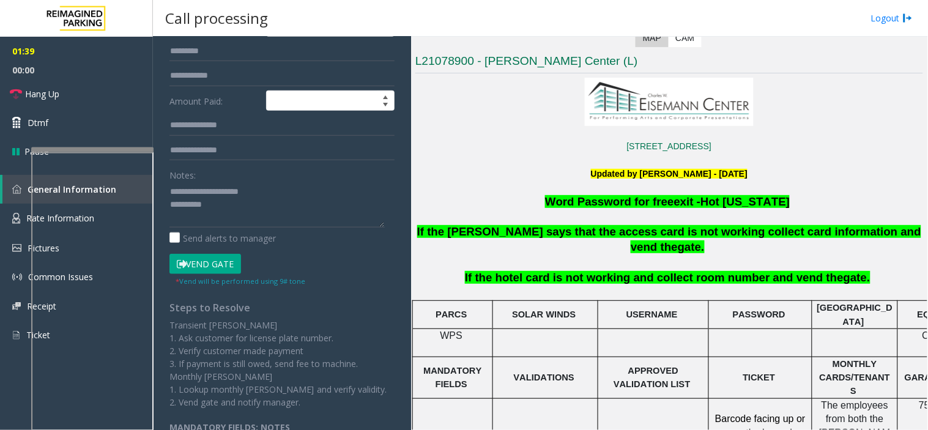
type input "********"
click at [251, 206] on textarea at bounding box center [276, 205] width 215 height 46
click at [208, 261] on button "Vend Gate" at bounding box center [205, 264] width 72 height 21
click at [213, 205] on textarea at bounding box center [276, 205] width 215 height 46
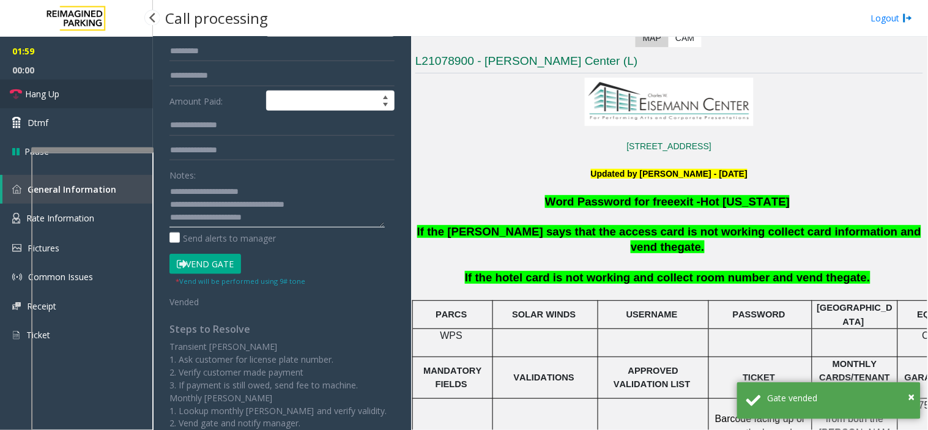
type textarea "**********"
click at [114, 90] on link "Hang Up" at bounding box center [76, 94] width 153 height 29
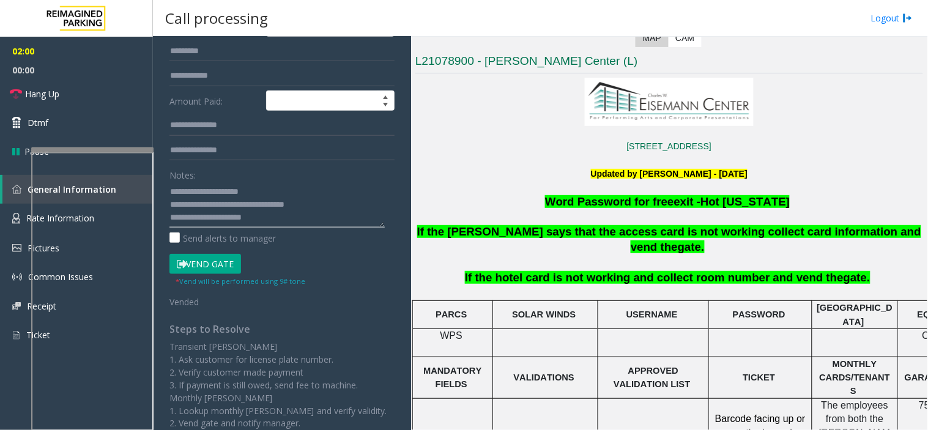
drag, startPoint x: 209, startPoint y: 217, endPoint x: 274, endPoint y: 219, distance: 65.5
click at [274, 219] on textarea at bounding box center [276, 205] width 215 height 46
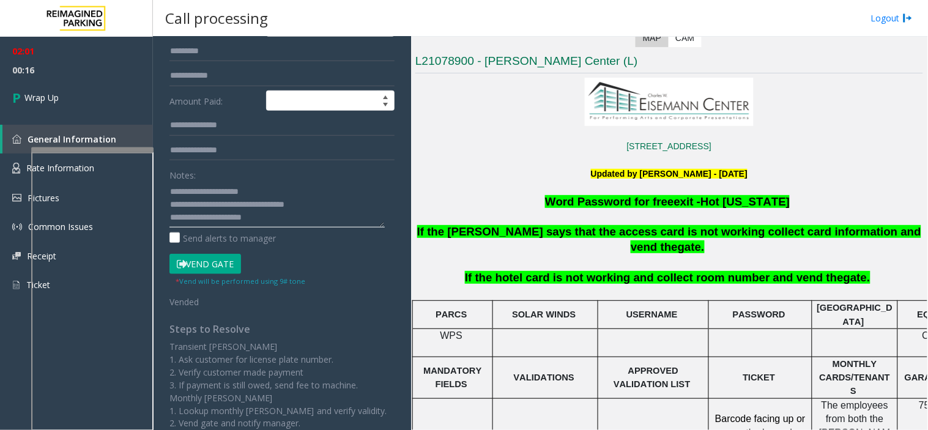
click at [283, 224] on textarea at bounding box center [276, 205] width 215 height 46
click at [206, 219] on textarea at bounding box center [276, 205] width 215 height 46
click at [105, 106] on link "Wrap Up" at bounding box center [76, 98] width 153 height 36
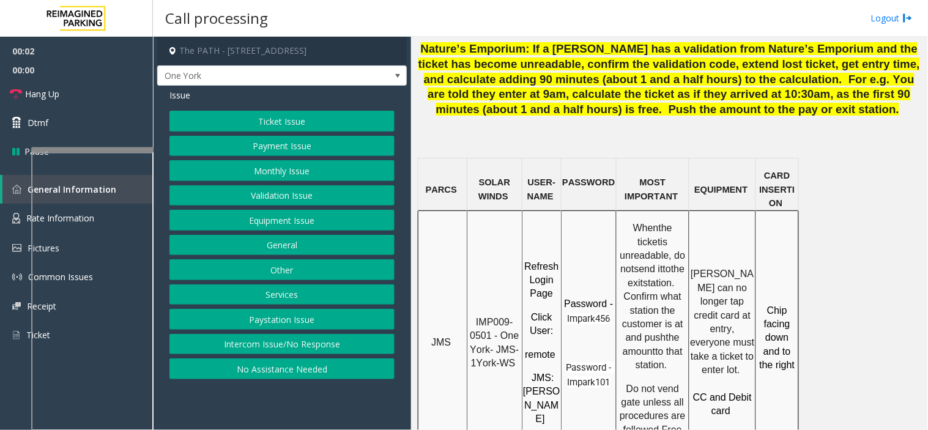
scroll to position [1087, 0]
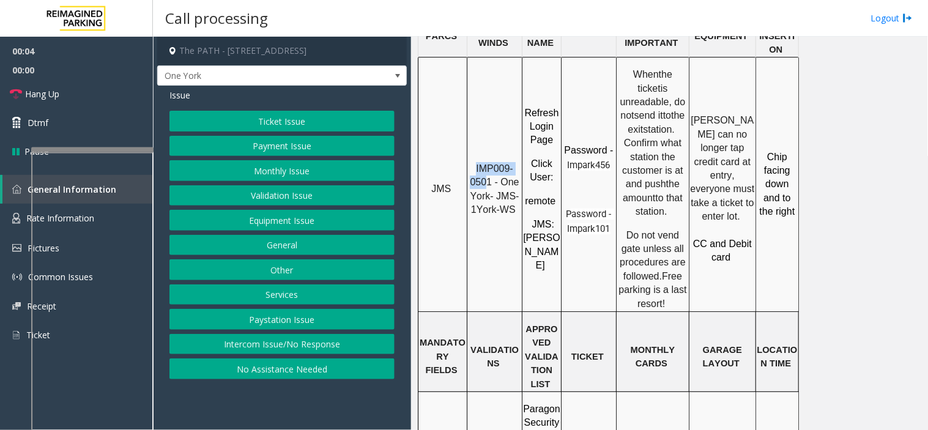
drag, startPoint x: 487, startPoint y: 139, endPoint x: 474, endPoint y: 130, distance: 15.8
click at [474, 162] on p "IMP009-0501 - One York- JMS-1York-WS" at bounding box center [494, 189] width 53 height 55
click at [489, 163] on span "IMP009-0501 - One York- JMS-1York-WS" at bounding box center [496, 188] width 52 height 51
drag, startPoint x: 491, startPoint y: 133, endPoint x: 478, endPoint y: 125, distance: 15.6
click at [478, 163] on span "IMP009-0501 - One York- JMS-1York-WS" at bounding box center [496, 188] width 52 height 51
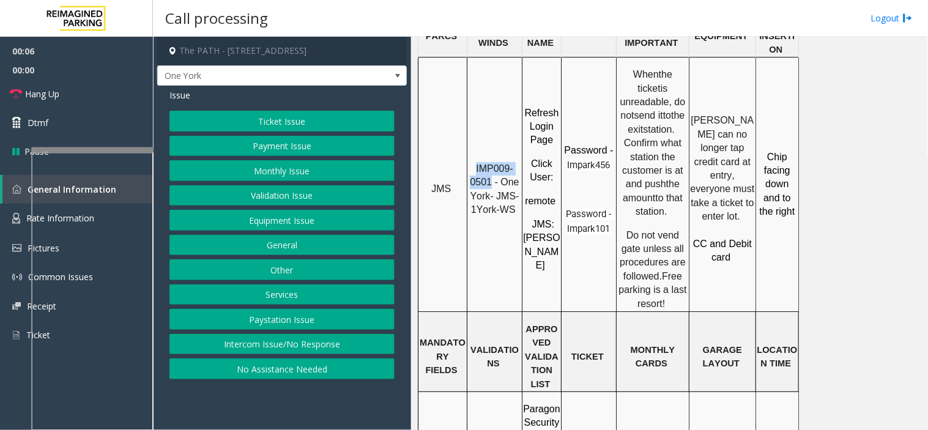
copy span "IMP009-0501"
drag, startPoint x: 280, startPoint y: 350, endPoint x: 276, endPoint y: 344, distance: 7.1
click at [278, 350] on button "Intercom Issue/No Response" at bounding box center [281, 344] width 225 height 21
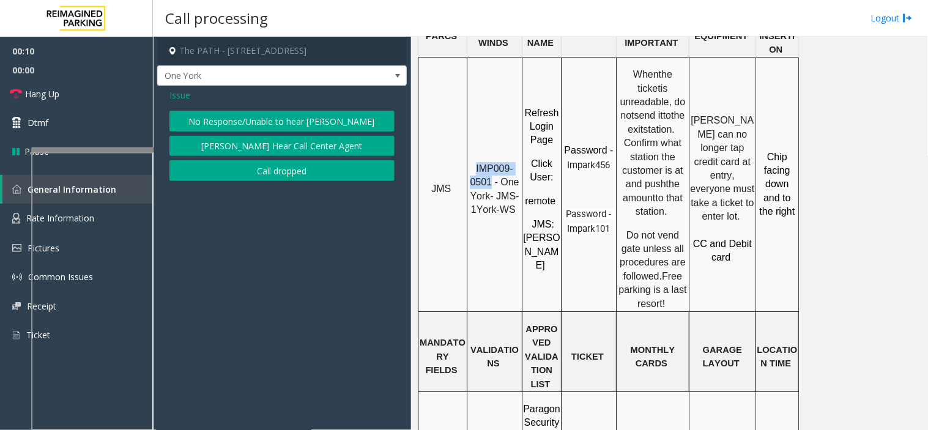
click at [228, 115] on button "No Response/Unable to hear [PERSON_NAME]" at bounding box center [281, 121] width 225 height 21
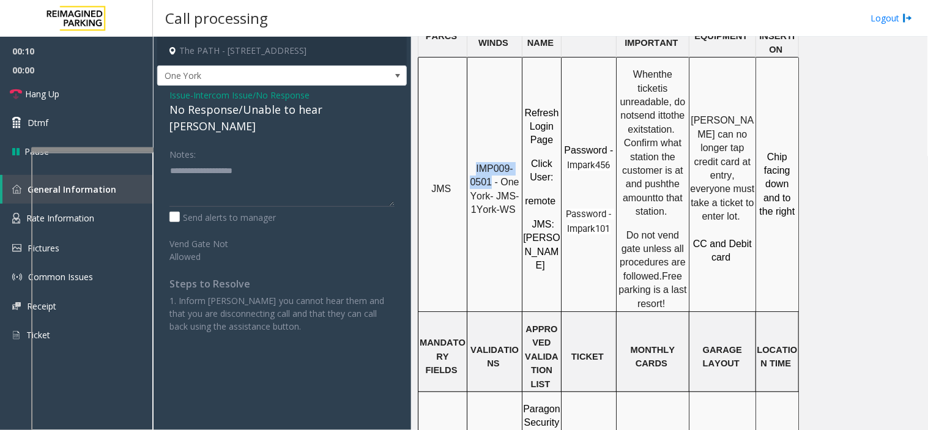
click at [228, 114] on div "No Response/Unable to hear [PERSON_NAME]" at bounding box center [281, 118] width 225 height 33
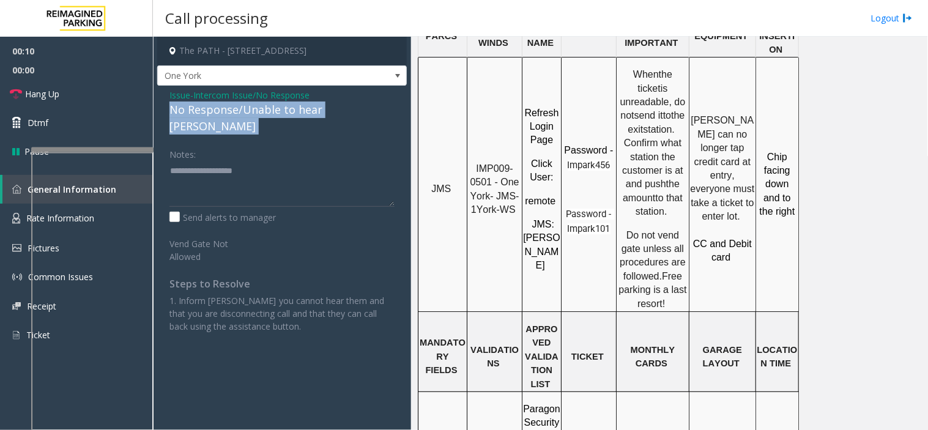
click at [228, 114] on div "No Response/Unable to hear [PERSON_NAME]" at bounding box center [281, 118] width 225 height 33
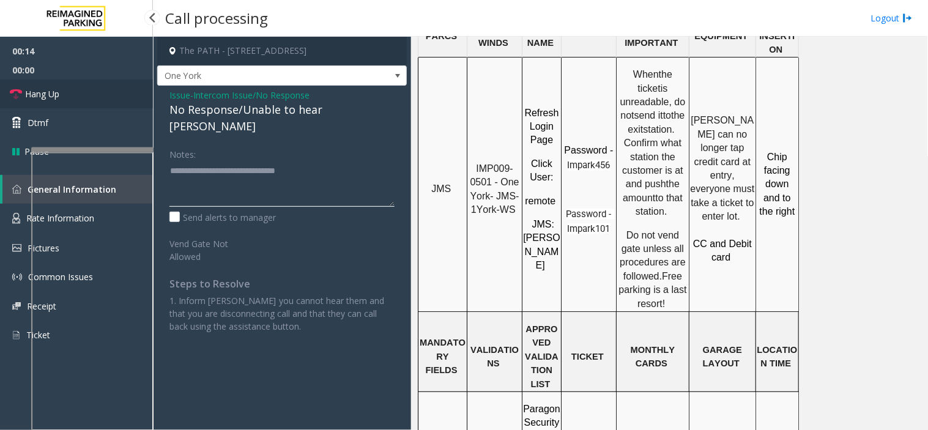
type textarea "**********"
click at [102, 100] on link "Hang Up" at bounding box center [76, 94] width 153 height 29
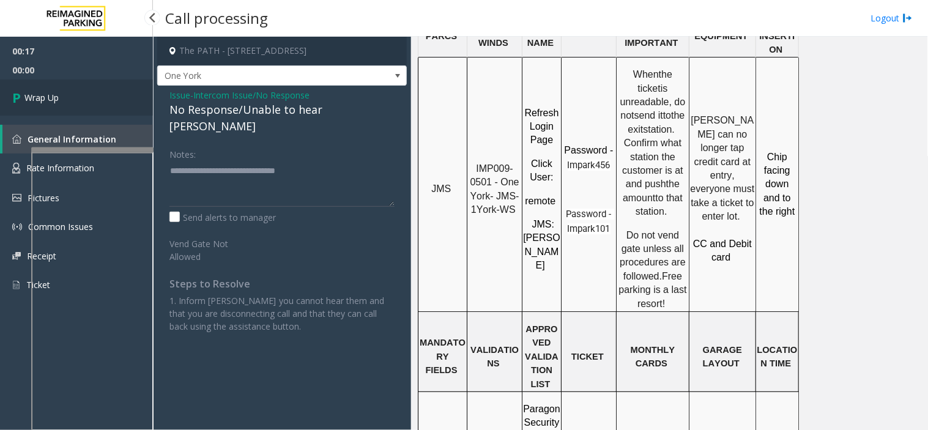
click at [102, 100] on link "Wrap Up" at bounding box center [76, 98] width 153 height 36
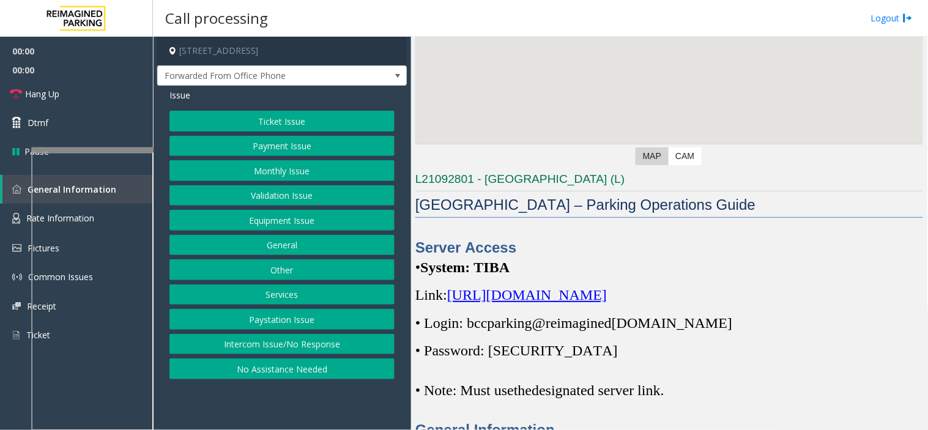
scroll to position [407, 0]
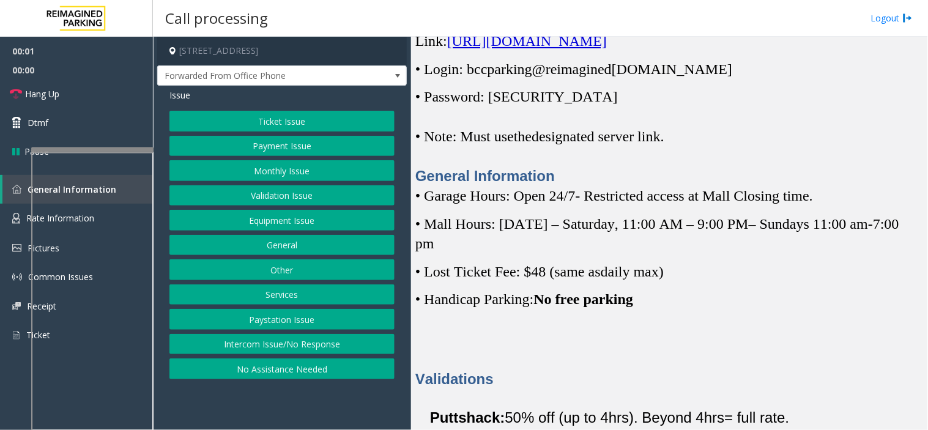
click at [490, 46] on span "[URL][DOMAIN_NAME]" at bounding box center [527, 41] width 160 height 16
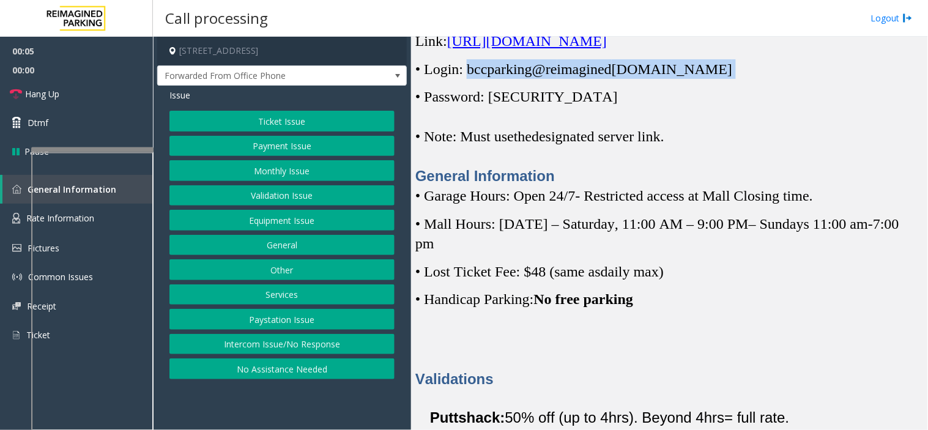
drag, startPoint x: 467, startPoint y: 66, endPoint x: 711, endPoint y: 68, distance: 244.6
click at [711, 68] on p "• Login: bccparking@re imagined [DOMAIN_NAME]" at bounding box center [669, 69] width 508 height 20
copy p "bccparking@re imagined [DOMAIN_NAME]"
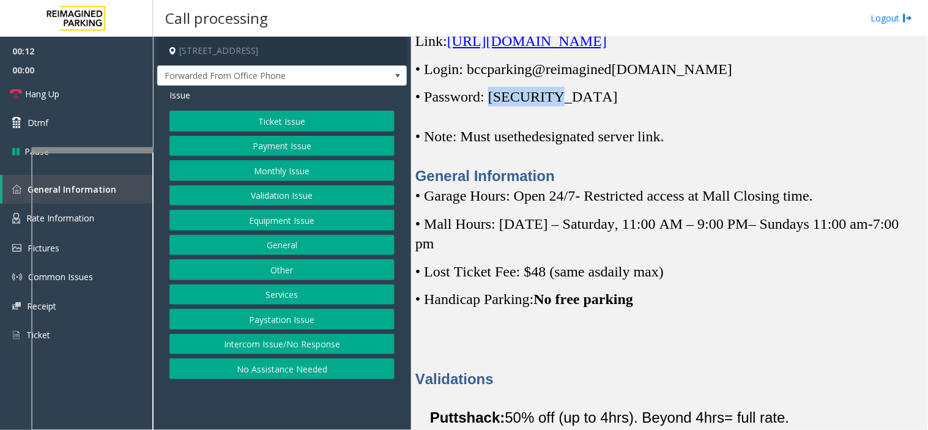
drag, startPoint x: 495, startPoint y: 100, endPoint x: 553, endPoint y: 105, distance: 57.7
click at [553, 105] on span "• Password: [SECURITY_DATA]" at bounding box center [516, 97] width 202 height 16
copy span "Parking1!"
click at [278, 222] on button "Equipment Issue" at bounding box center [281, 220] width 225 height 21
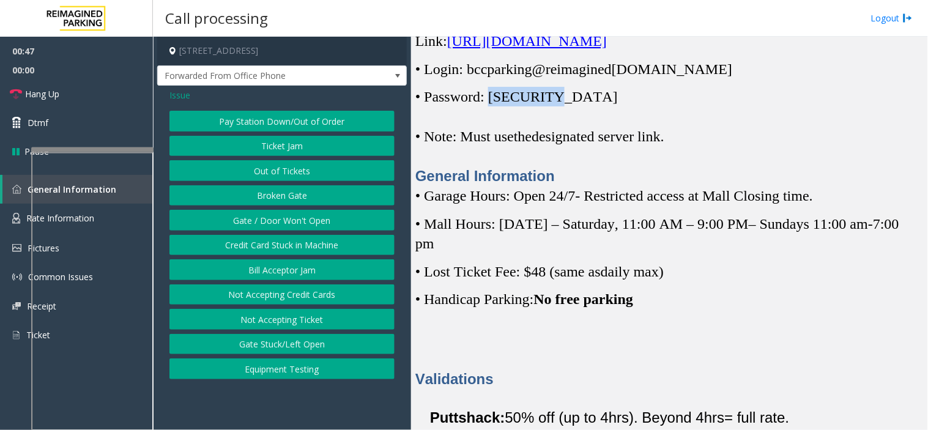
click at [278, 222] on button "Gate / Door Won't Open" at bounding box center [281, 220] width 225 height 21
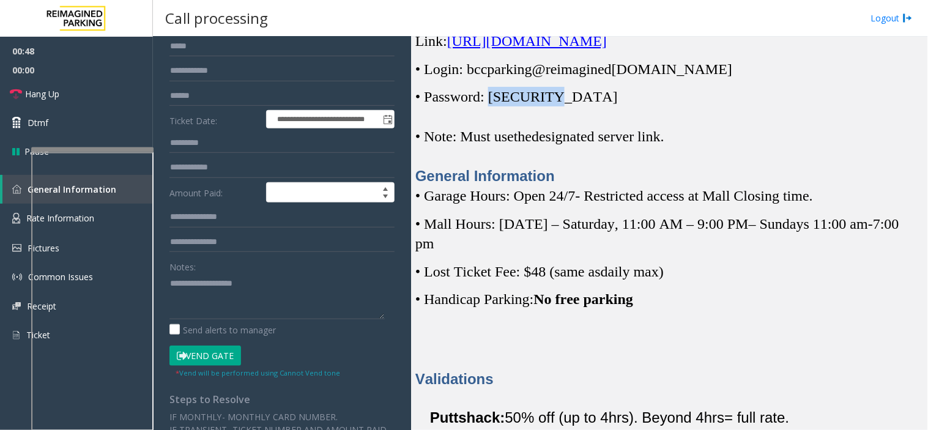
scroll to position [136, 0]
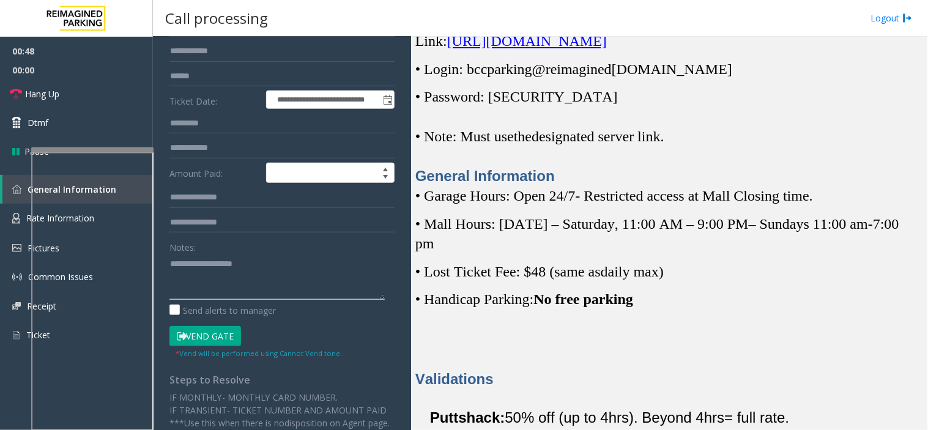
click at [250, 270] on textarea at bounding box center [276, 277] width 215 height 46
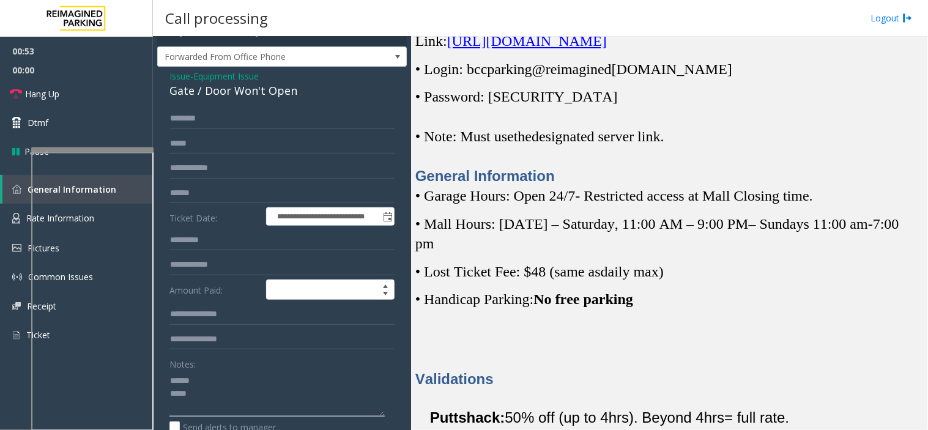
scroll to position [68, 0]
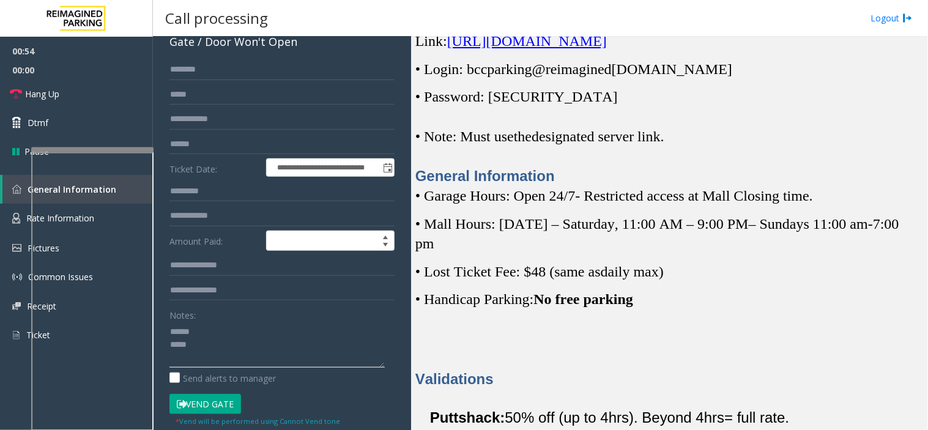
click at [209, 330] on textarea at bounding box center [276, 345] width 215 height 46
type textarea "**********"
click at [202, 62] on input "text" at bounding box center [281, 69] width 225 height 21
type input "******"
click at [215, 350] on textarea at bounding box center [276, 345] width 215 height 46
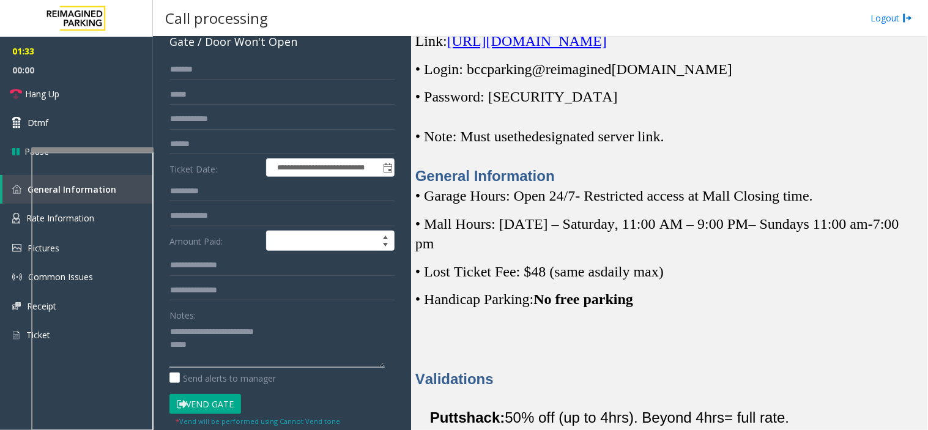
click at [210, 333] on textarea at bounding box center [276, 345] width 215 height 46
click at [212, 339] on textarea at bounding box center [276, 345] width 215 height 46
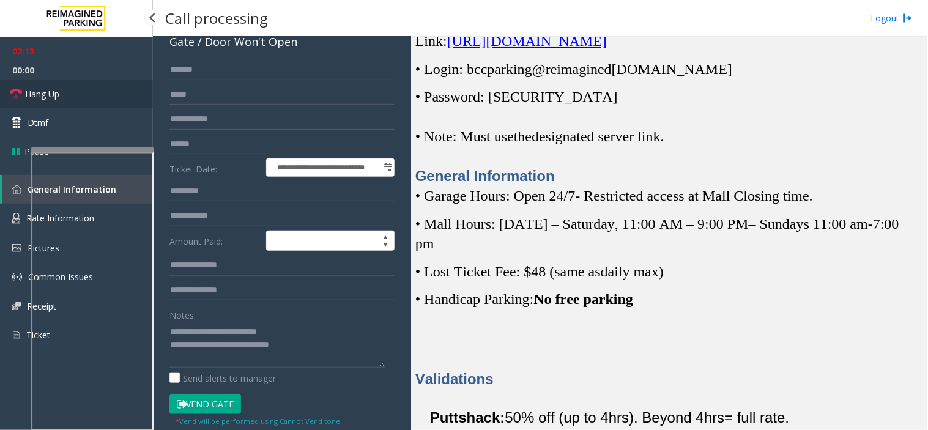
click at [87, 92] on link "Hang Up" at bounding box center [76, 94] width 153 height 29
click at [302, 344] on textarea at bounding box center [276, 345] width 215 height 46
click at [291, 333] on textarea at bounding box center [276, 345] width 215 height 46
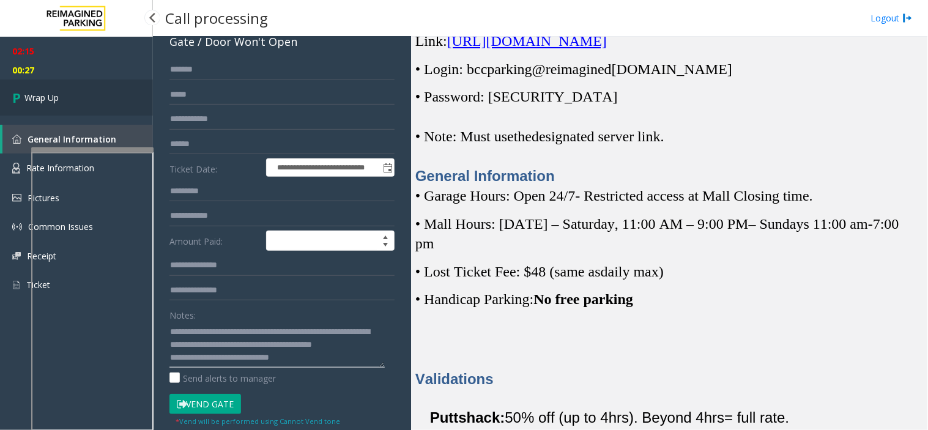
type textarea "**********"
click at [92, 81] on link "Wrap Up" at bounding box center [76, 98] width 153 height 36
